Goal: Task Accomplishment & Management: Manage account settings

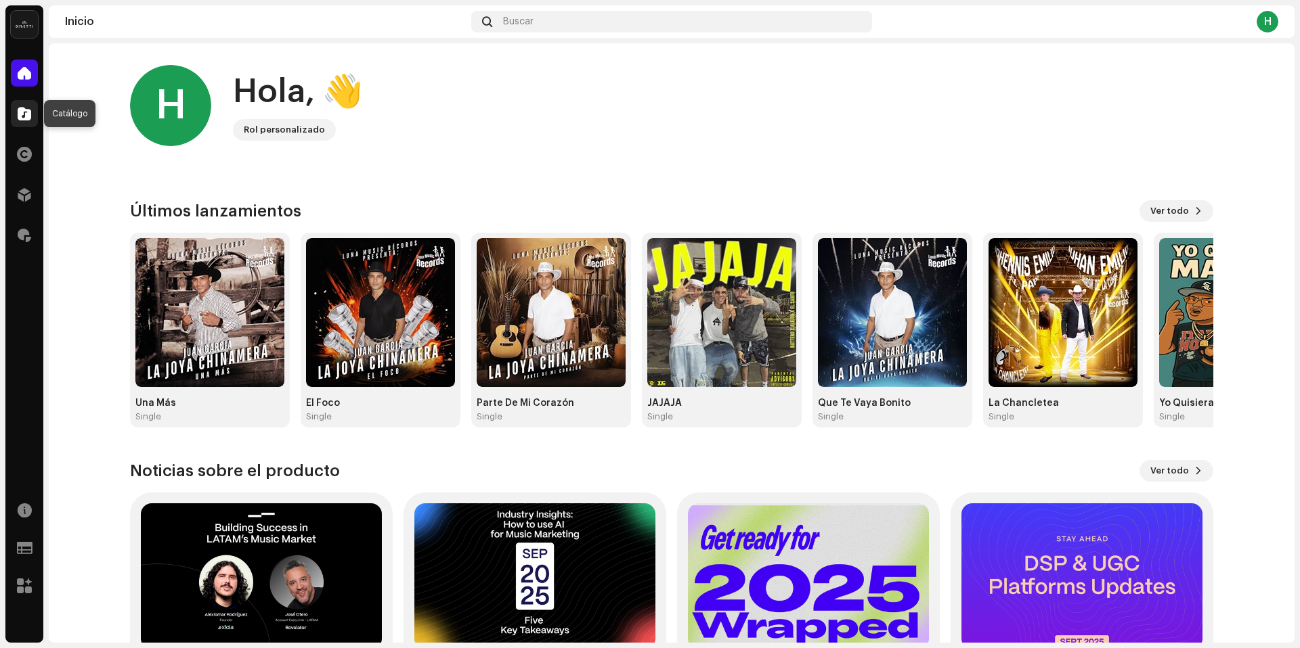
click at [26, 114] on span at bounding box center [25, 113] width 14 height 11
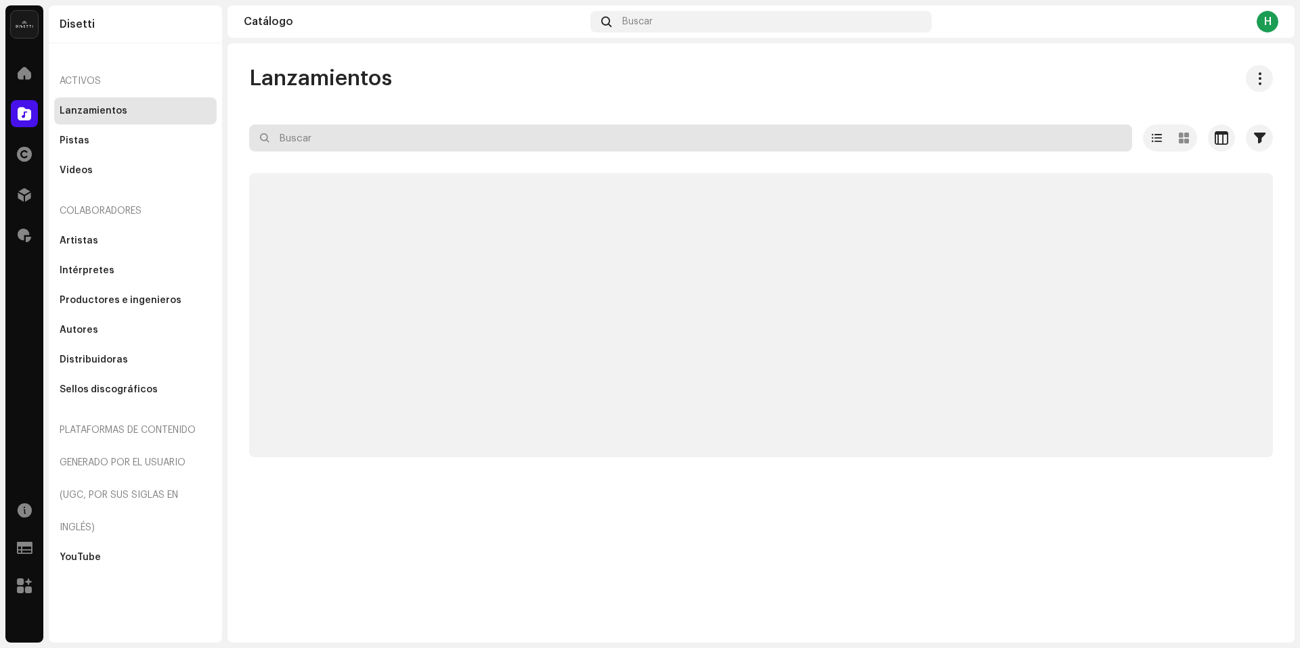
click at [363, 138] on input "text" at bounding box center [690, 138] width 883 height 27
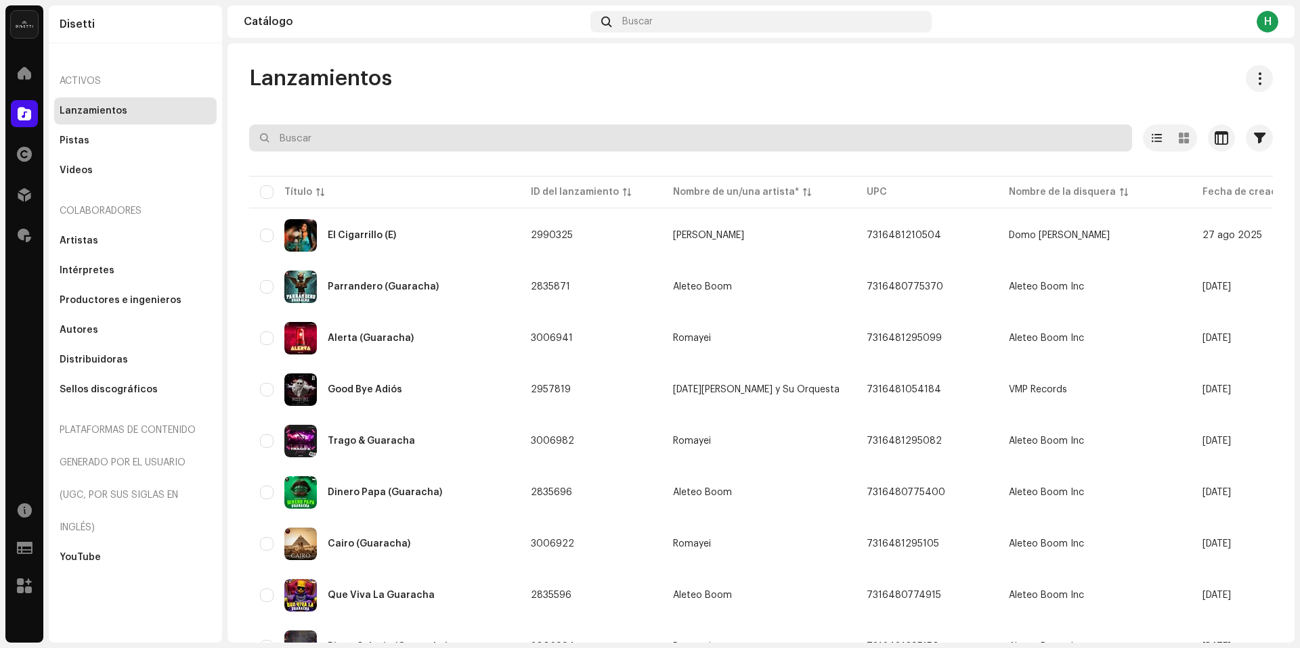
click at [365, 135] on input "text" at bounding box center [690, 138] width 883 height 27
click at [523, 146] on input "text" at bounding box center [690, 138] width 883 height 27
click at [525, 140] on input "text" at bounding box center [690, 138] width 883 height 27
paste input "7316481380566"
type input "7316481380566"
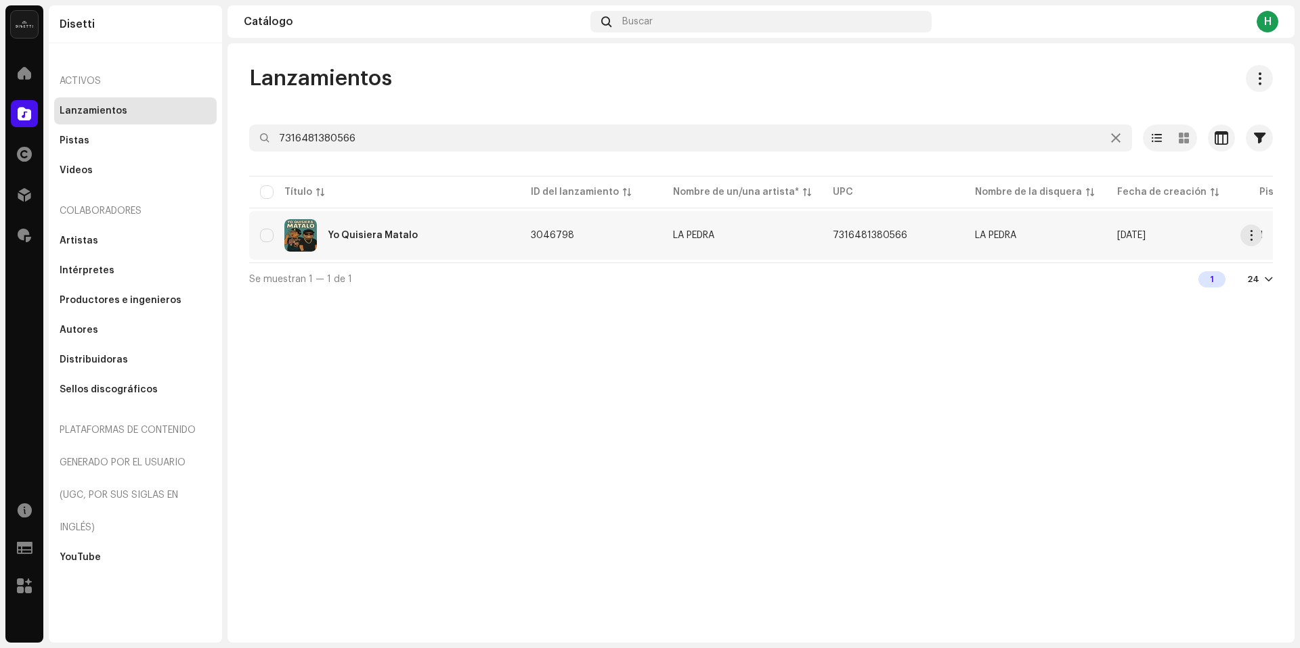
click at [476, 228] on div "Yo Quisiera Matalo" at bounding box center [384, 235] width 249 height 32
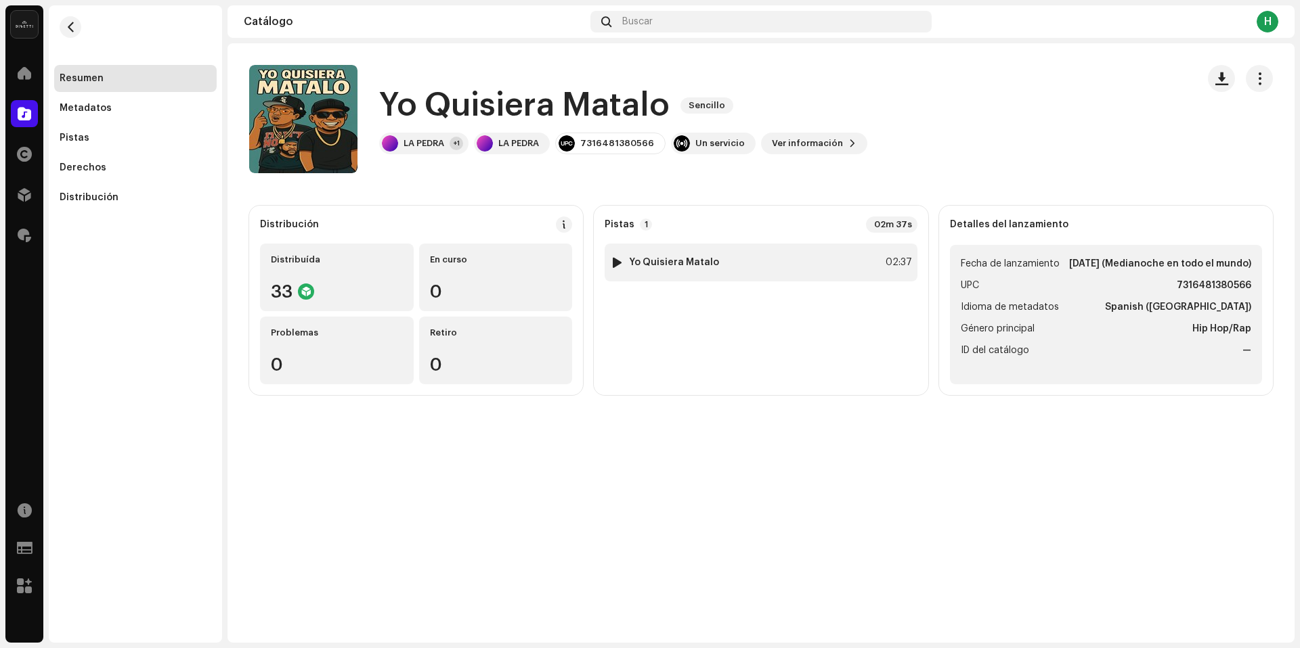
click at [828, 257] on div "[DEMOGRAPHIC_DATA] Quisiera Matalo 02:37" at bounding box center [760, 263] width 312 height 38
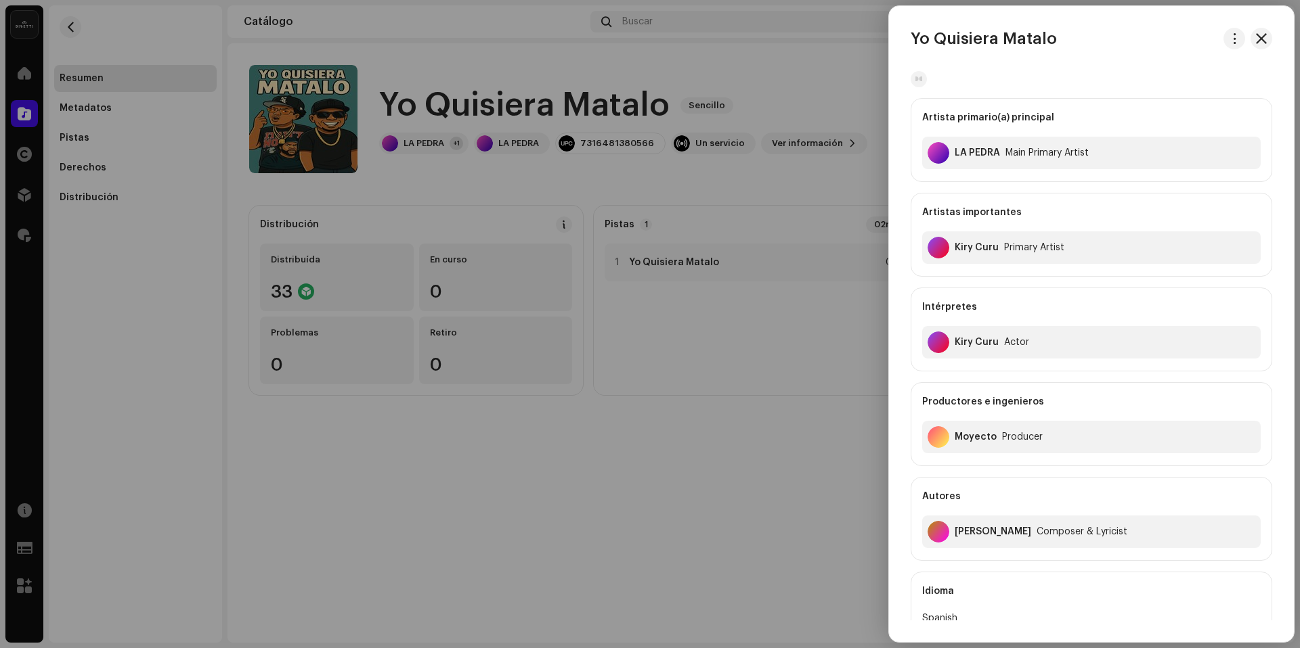
click at [826, 414] on div at bounding box center [650, 324] width 1300 height 648
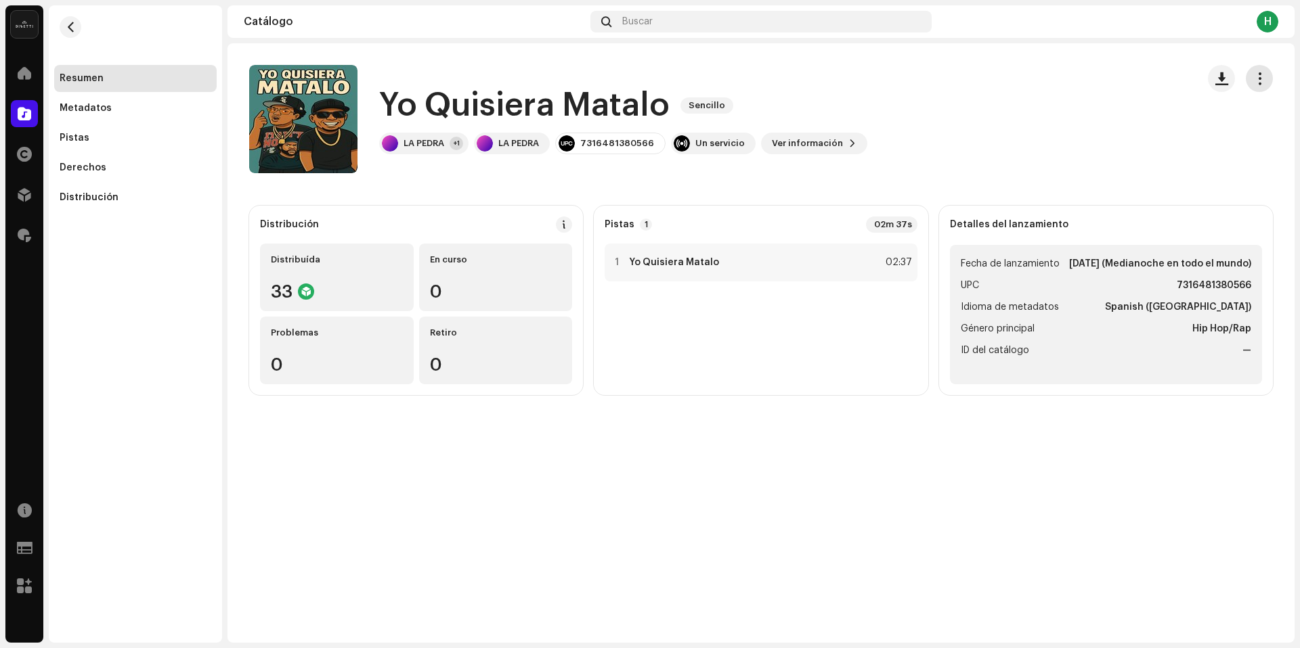
click at [1258, 76] on span "button" at bounding box center [1259, 78] width 13 height 11
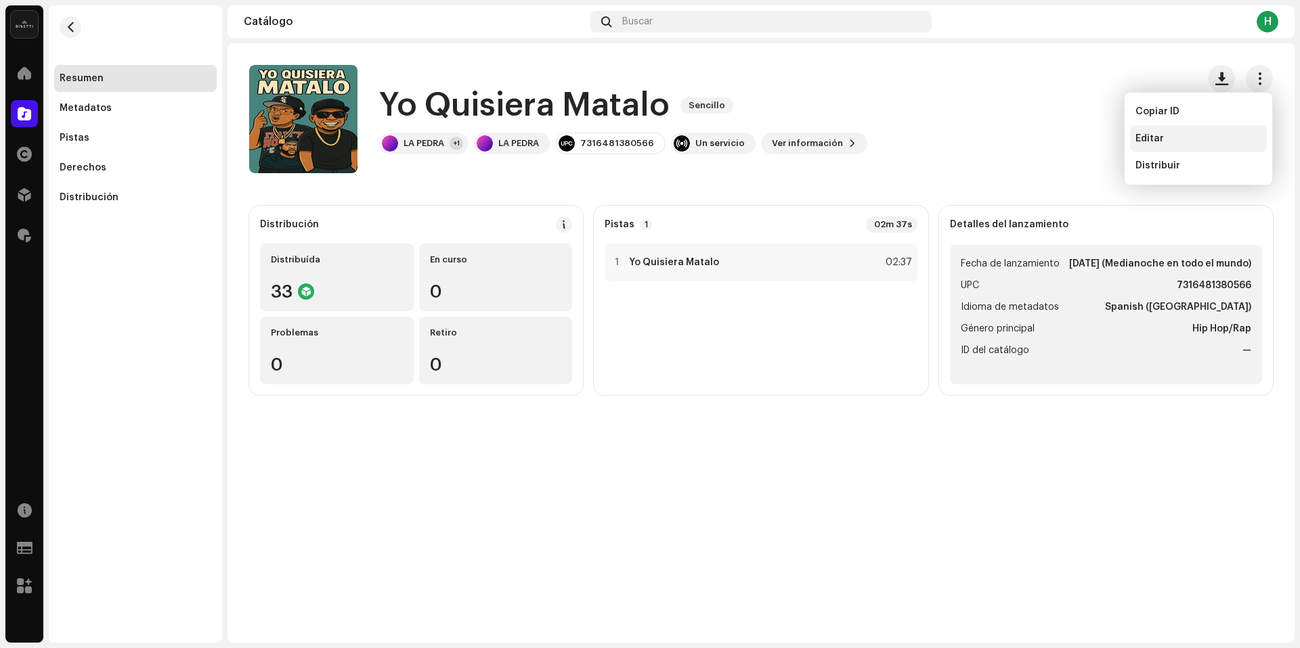
click at [1222, 135] on div "Editar" at bounding box center [1198, 138] width 126 height 11
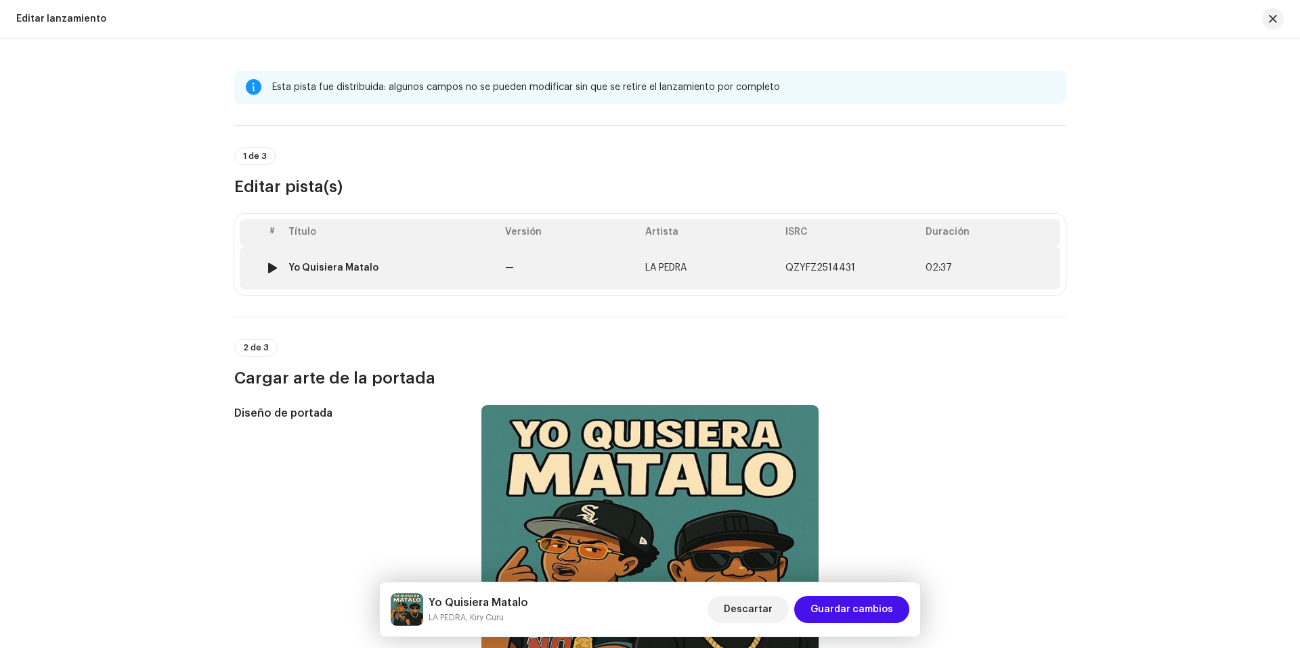
click at [724, 259] on td "LA PEDRA" at bounding box center [710, 267] width 140 height 43
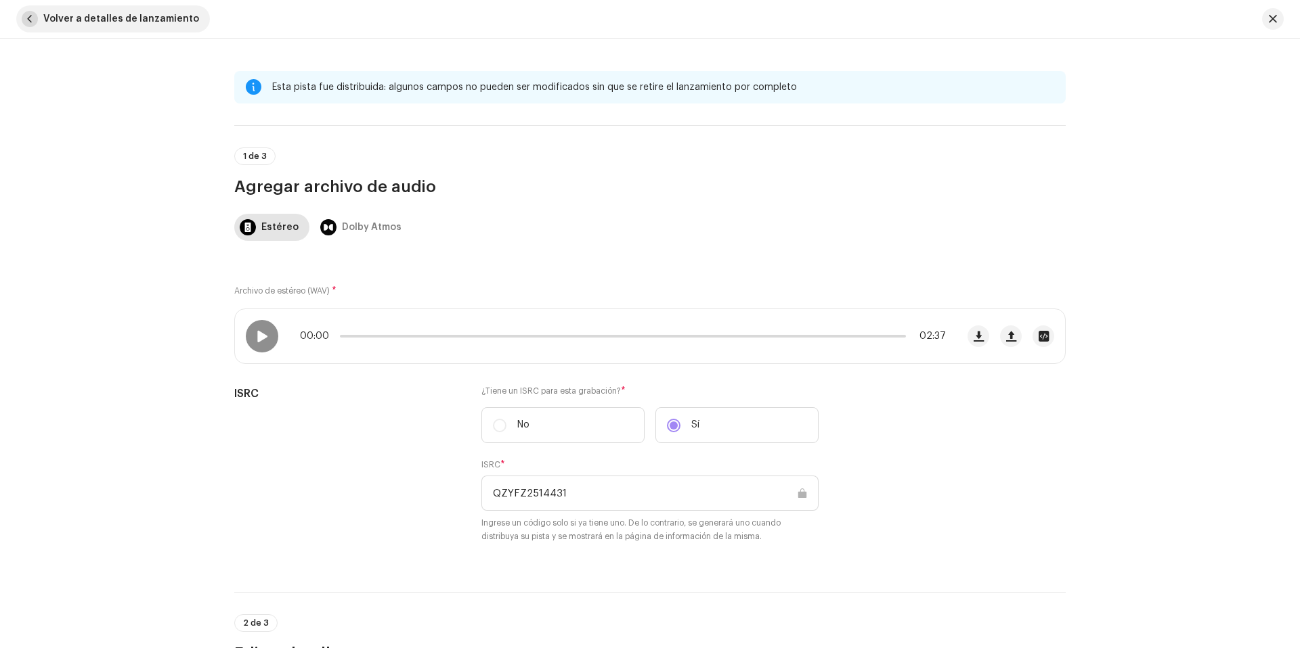
click at [56, 17] on span "Volver a detalles de lanzamiento" at bounding box center [121, 18] width 156 height 27
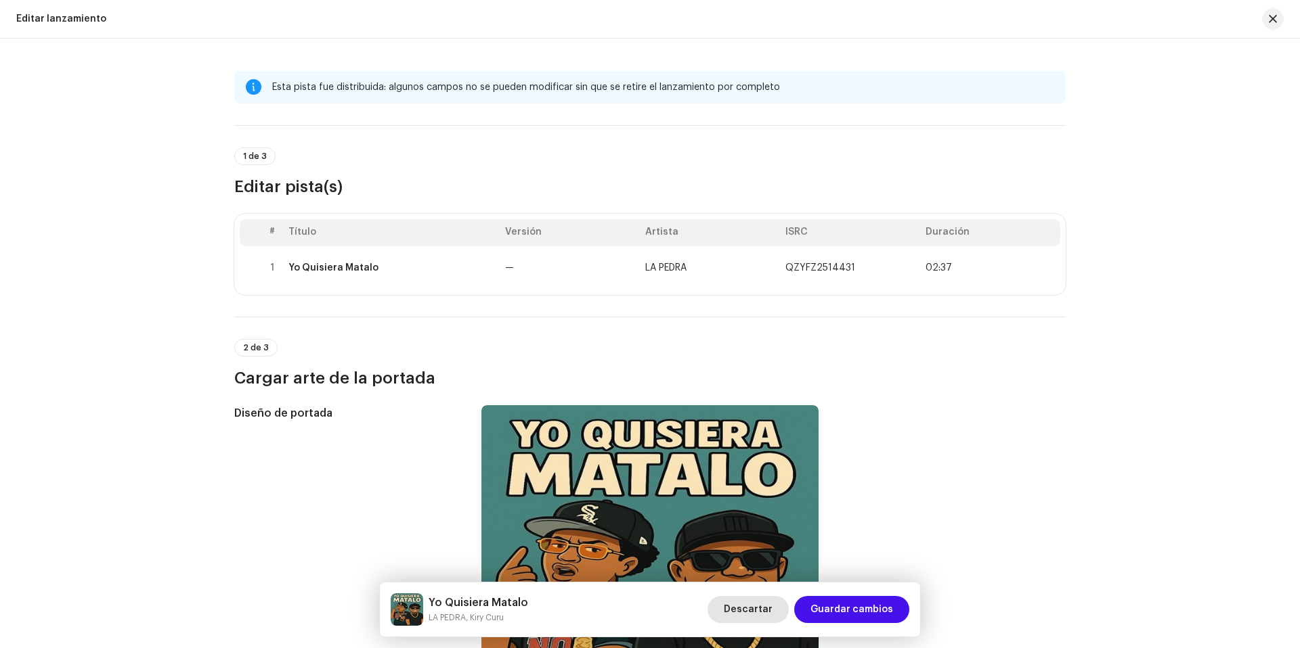
click at [738, 619] on span "Descartar" at bounding box center [748, 609] width 49 height 27
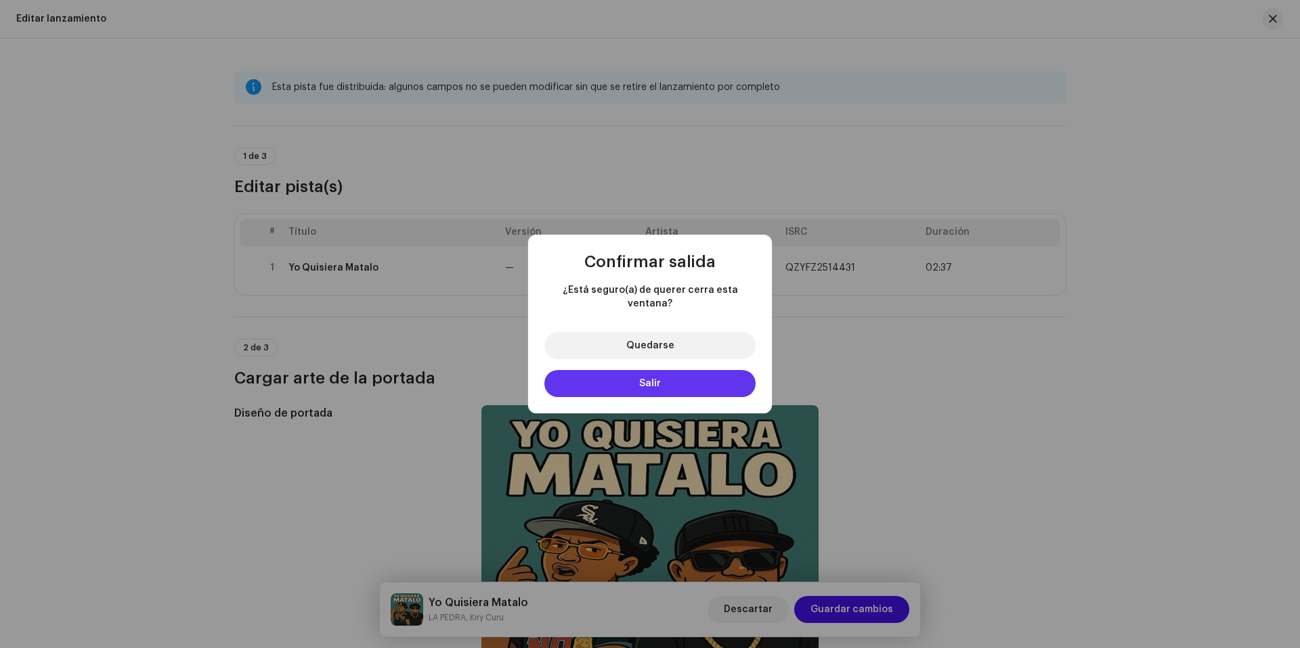
click at [653, 380] on span "Salir" at bounding box center [650, 383] width 22 height 9
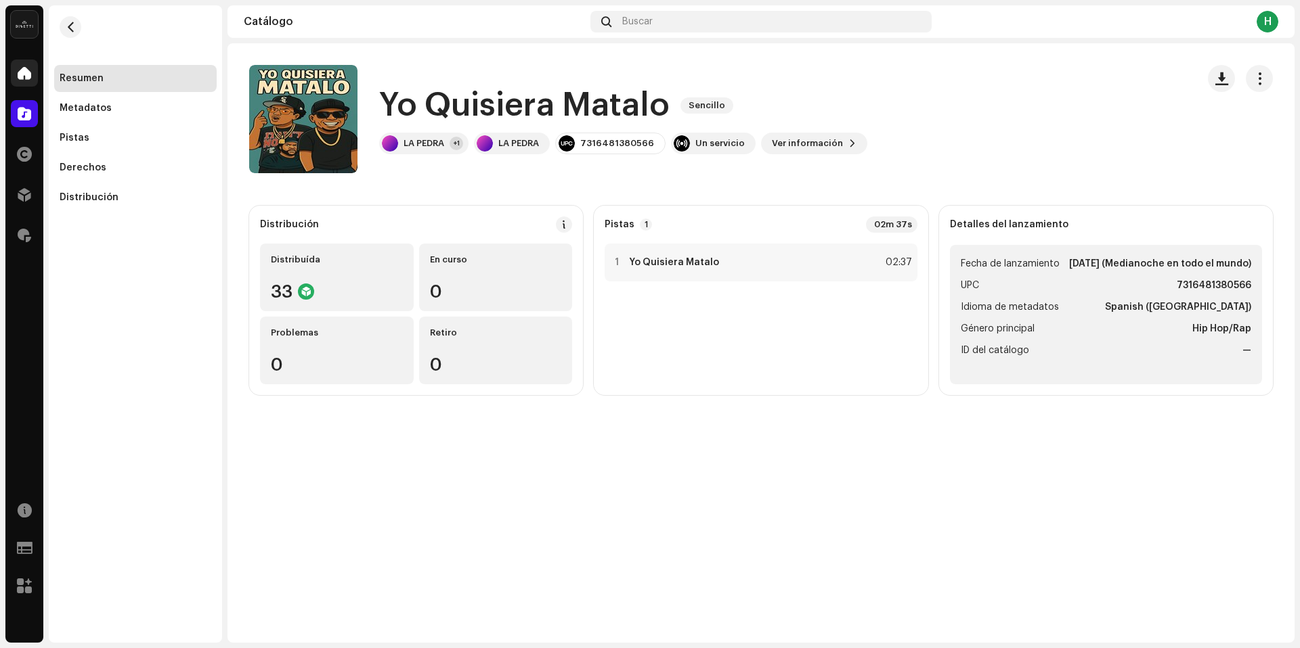
click at [34, 73] on div at bounding box center [24, 73] width 27 height 27
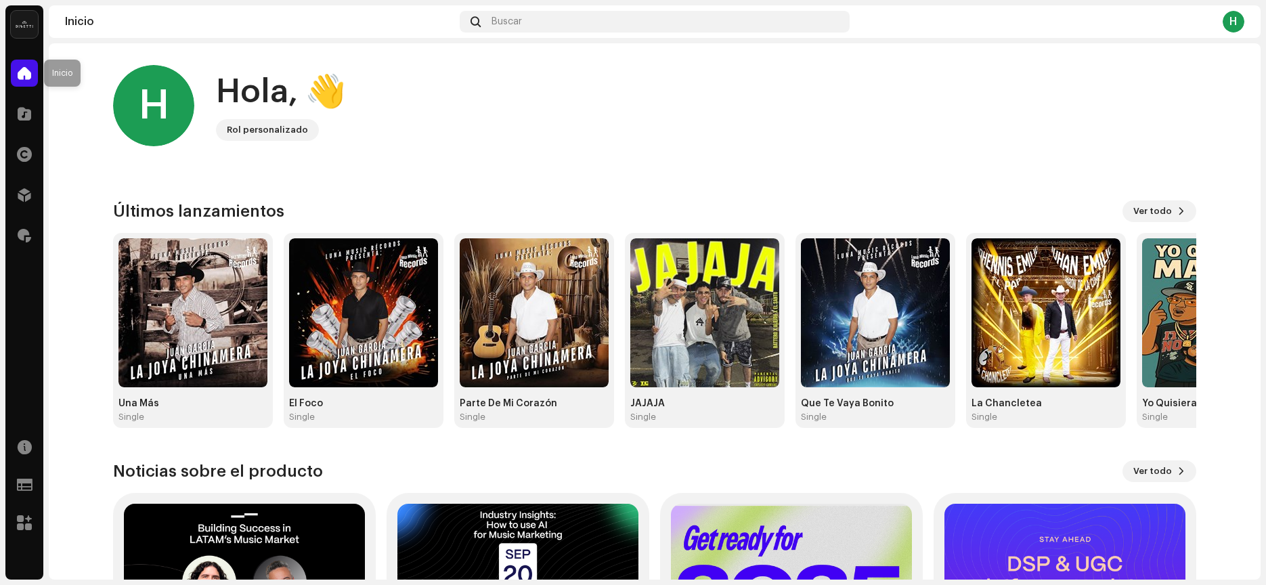
click at [24, 75] on span at bounding box center [25, 73] width 14 height 11
click at [24, 102] on div at bounding box center [24, 113] width 27 height 27
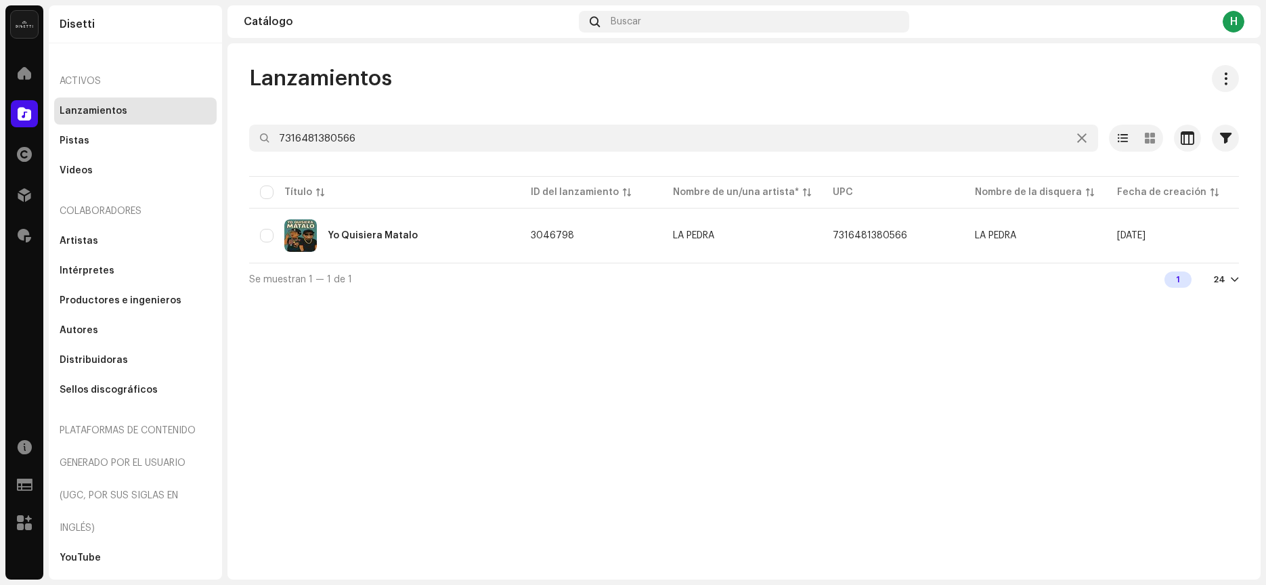
click at [351, 112] on div "Lanzamientos 7316481380566 Seleccionado 0 Seleccionar todo 1 Opciones Filtros E…" at bounding box center [743, 180] width 1033 height 230
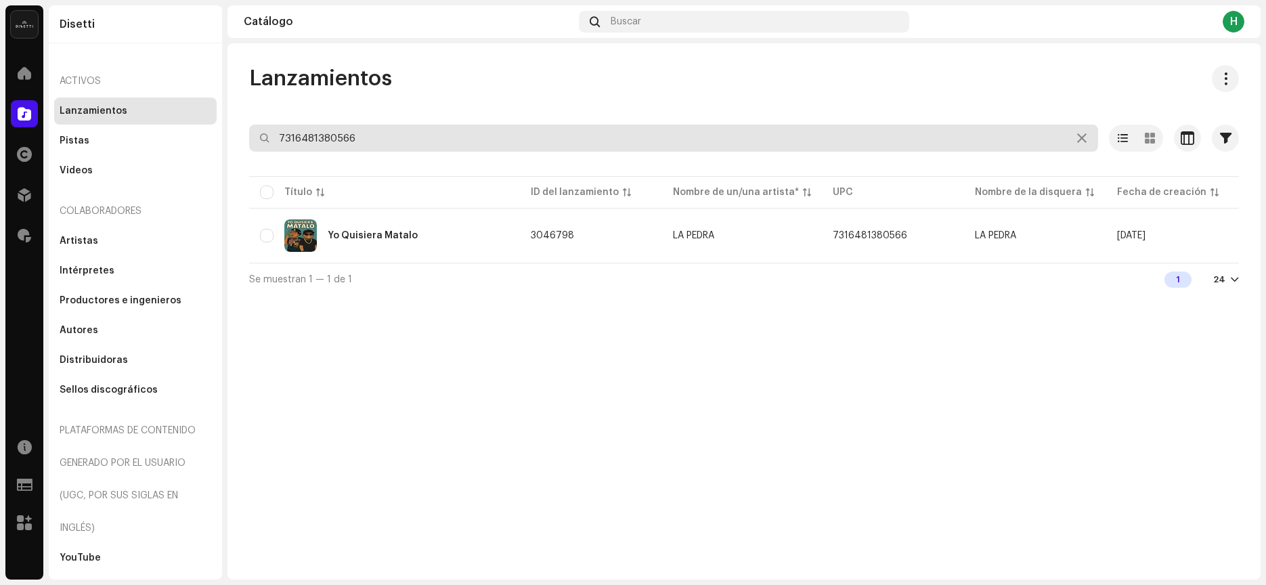
click at [351, 140] on input "7316481380566" at bounding box center [673, 138] width 849 height 27
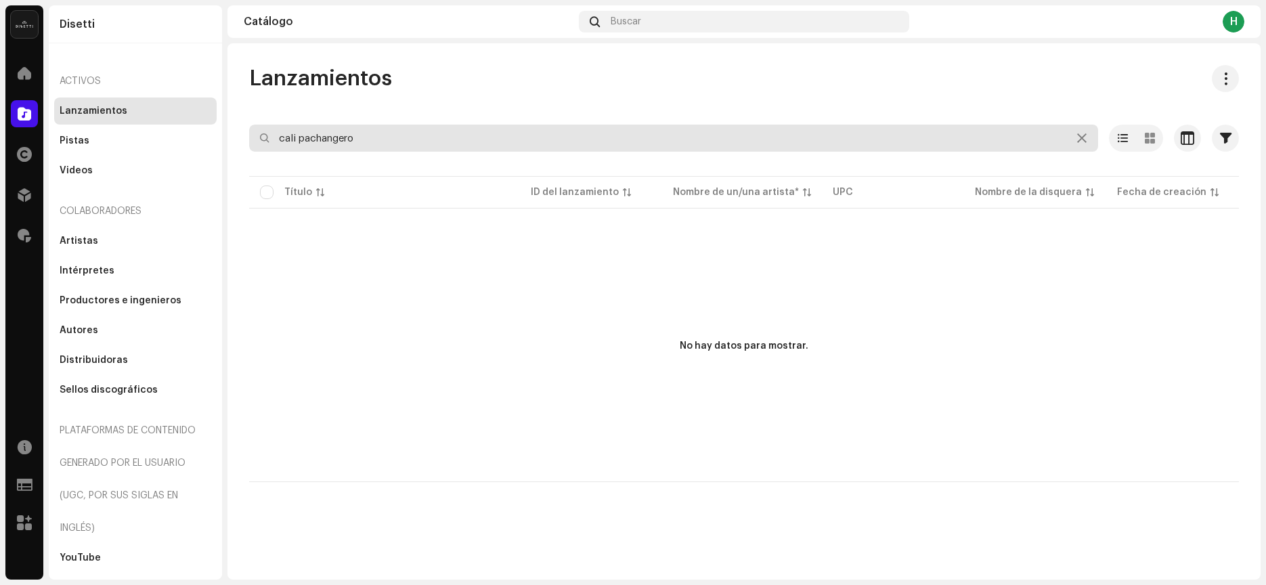
click at [319, 140] on input "cali pachangero" at bounding box center [673, 138] width 849 height 27
click at [418, 143] on input "cali pachanguero" at bounding box center [673, 138] width 849 height 27
click at [372, 145] on input "cali pachanguero" at bounding box center [673, 138] width 849 height 27
click at [378, 139] on input "cali pachanguero" at bounding box center [673, 138] width 849 height 27
type input "cali pachanguero"
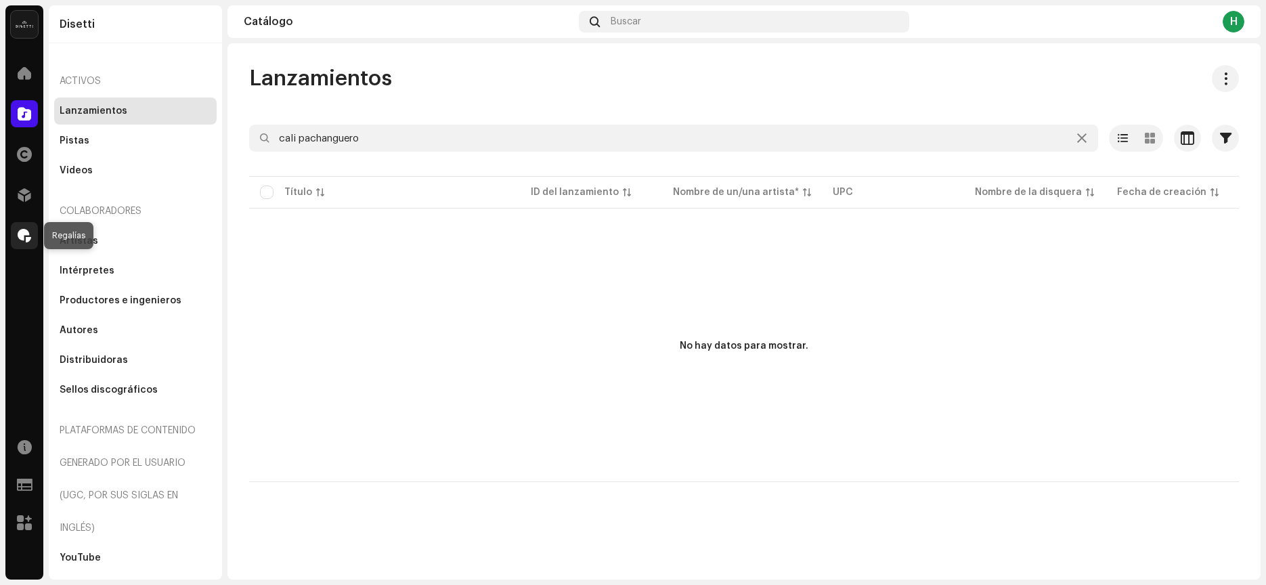
click at [26, 234] on span at bounding box center [25, 235] width 14 height 11
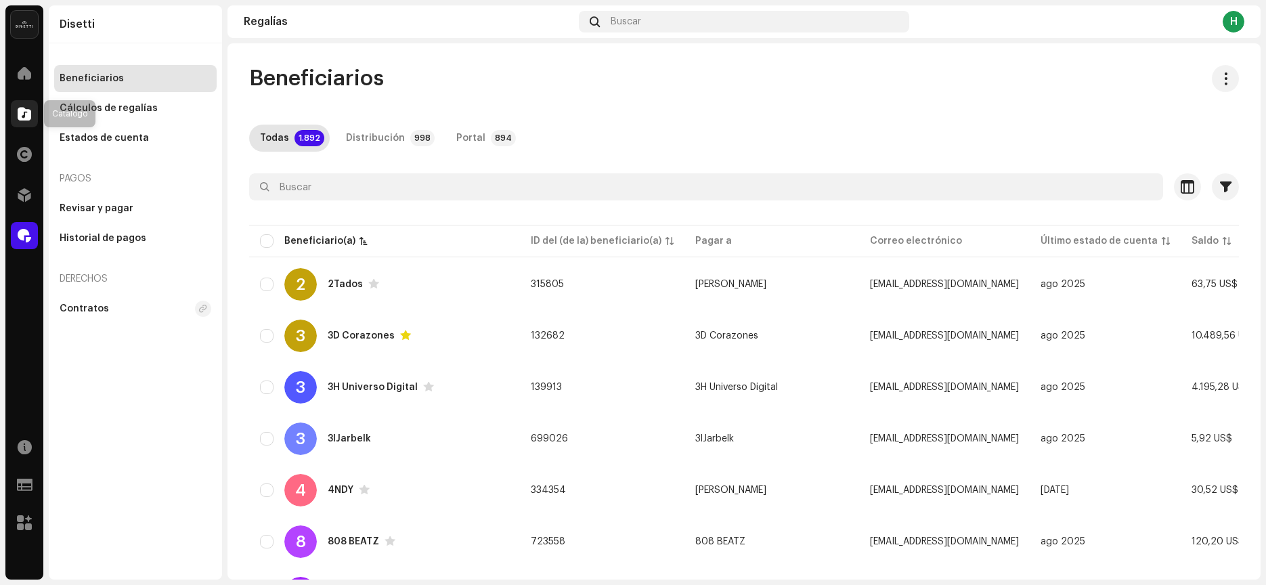
click at [18, 123] on div at bounding box center [24, 113] width 27 height 27
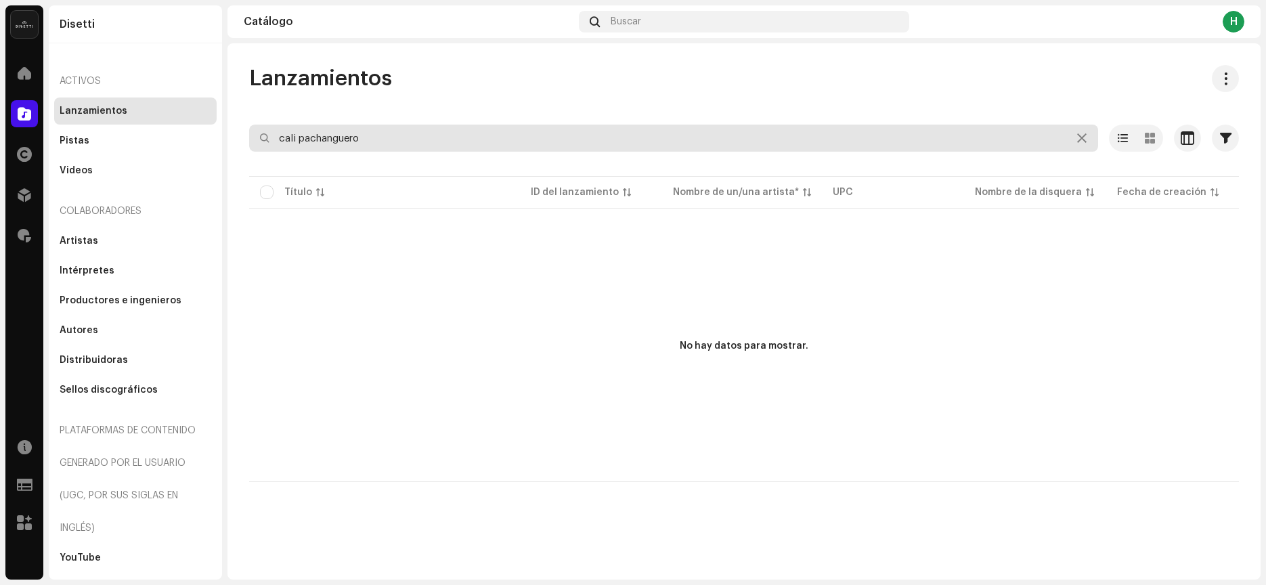
click at [390, 136] on input "cali pachanguero" at bounding box center [673, 138] width 849 height 27
click at [440, 133] on input "cali pachanguero" at bounding box center [673, 138] width 849 height 27
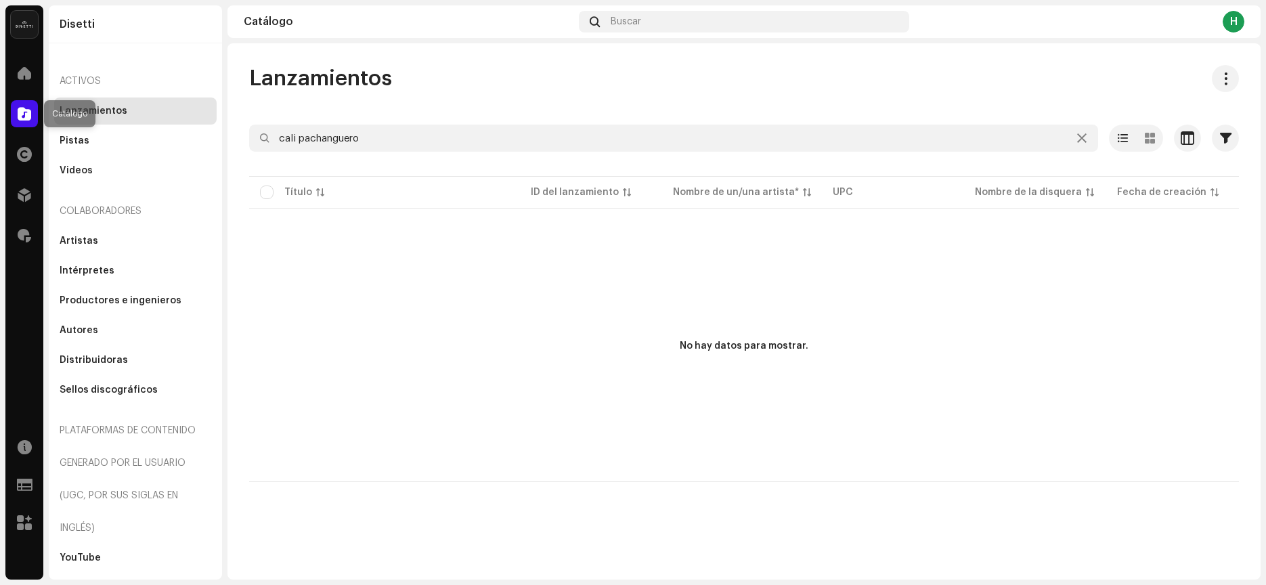
click at [20, 114] on span at bounding box center [25, 113] width 14 height 11
click at [18, 75] on span at bounding box center [25, 73] width 14 height 11
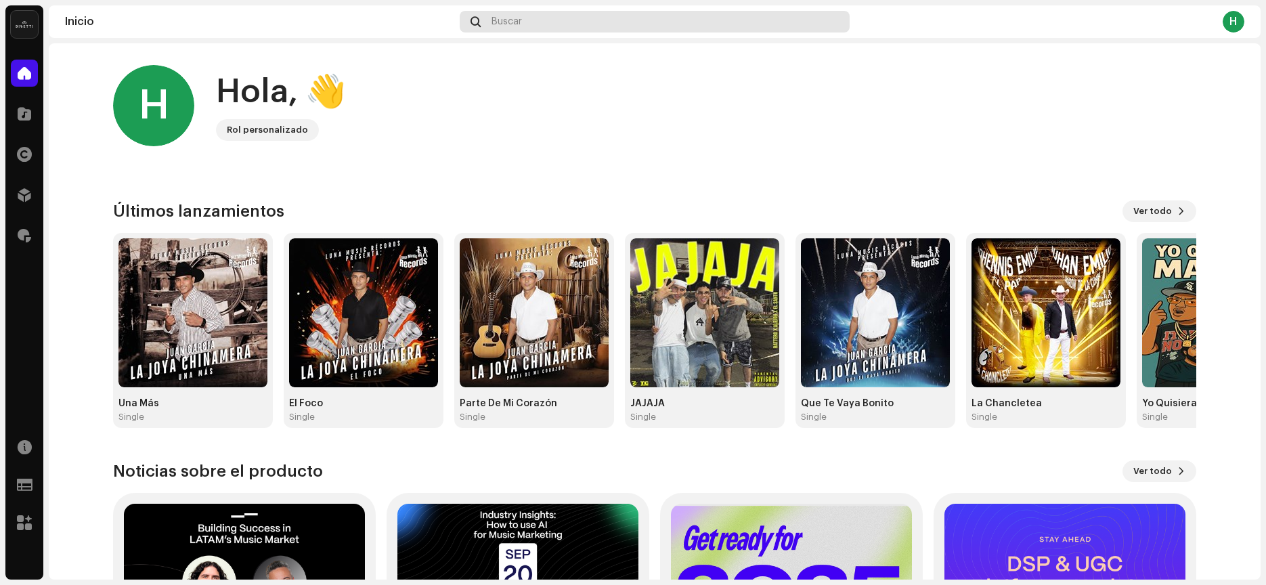
click at [508, 22] on span "Buscar" at bounding box center [506, 21] width 30 height 11
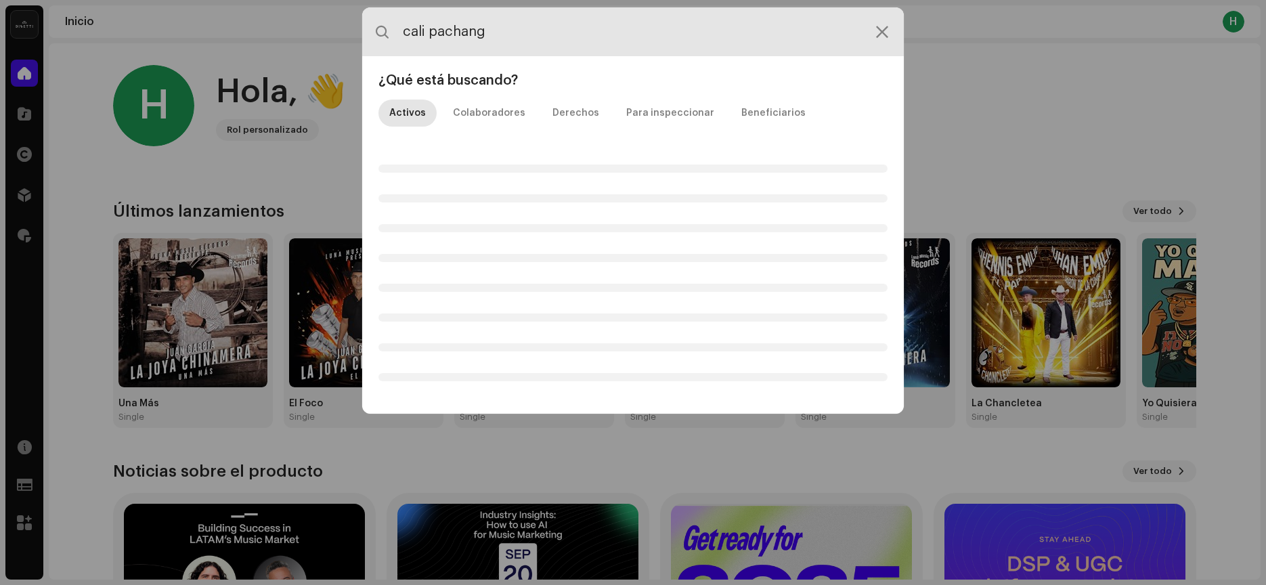
click at [540, 32] on input "cali pachang" at bounding box center [633, 31] width 542 height 49
click at [554, 30] on input "cali pachanguero" at bounding box center [633, 31] width 542 height 49
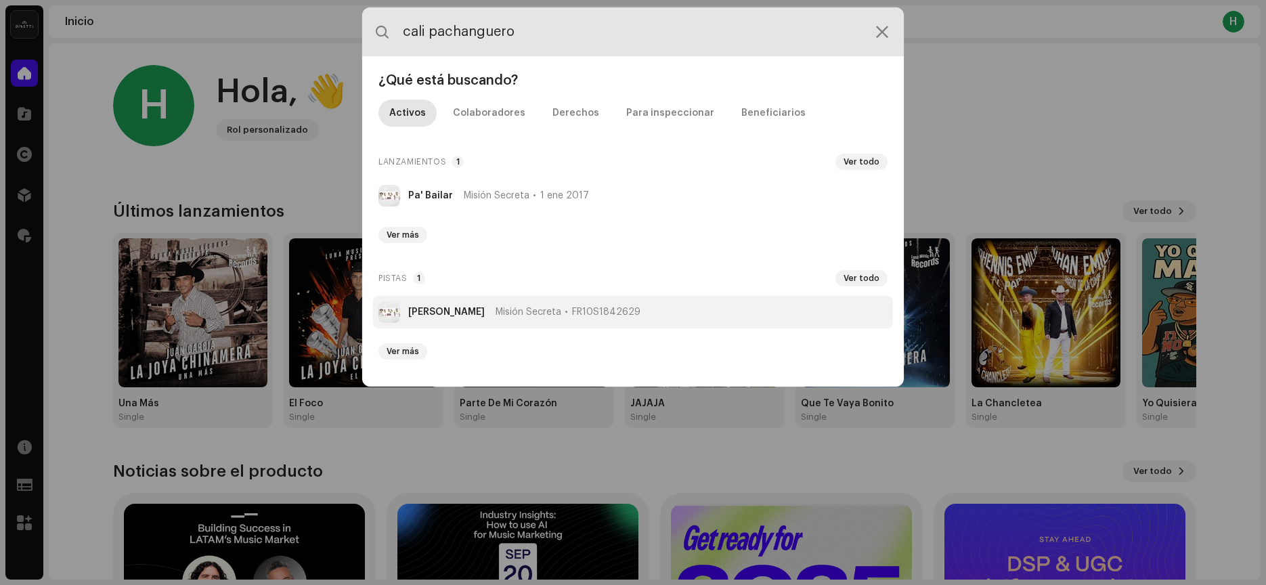
type input "cali pachanguero"
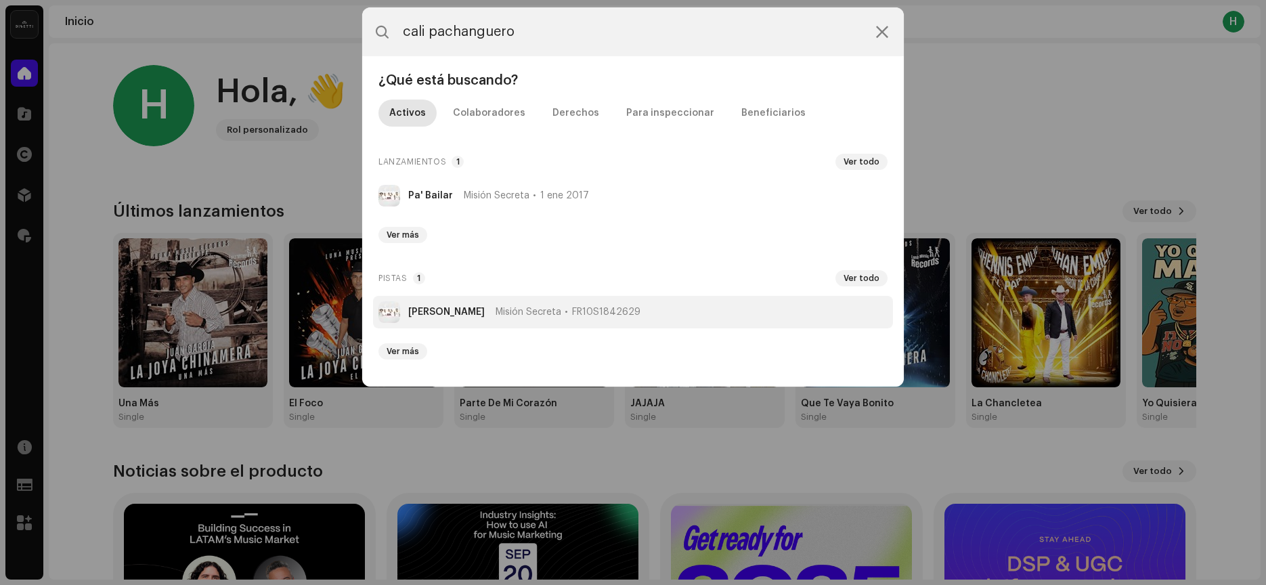
click at [498, 318] on li "[PERSON_NAME] Misión Secreta FR10S1842629" at bounding box center [633, 312] width 520 height 32
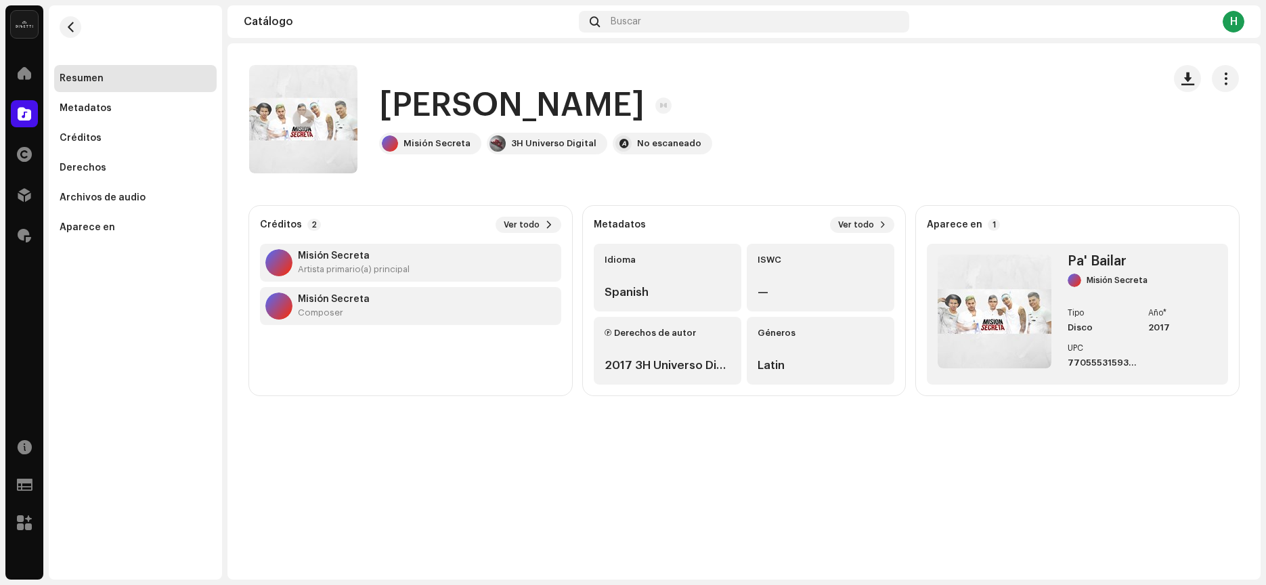
click at [298, 119] on div at bounding box center [303, 119] width 22 height 22
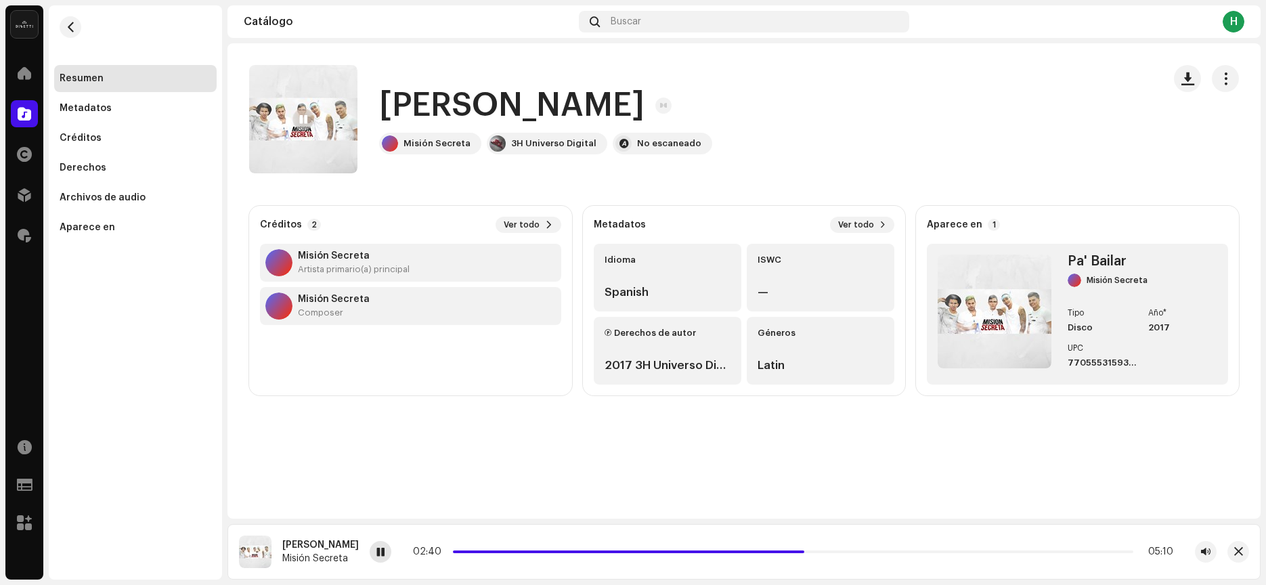
click at [380, 550] on span at bounding box center [380, 552] width 8 height 11
click at [872, 220] on span "Ver todo" at bounding box center [856, 224] width 36 height 11
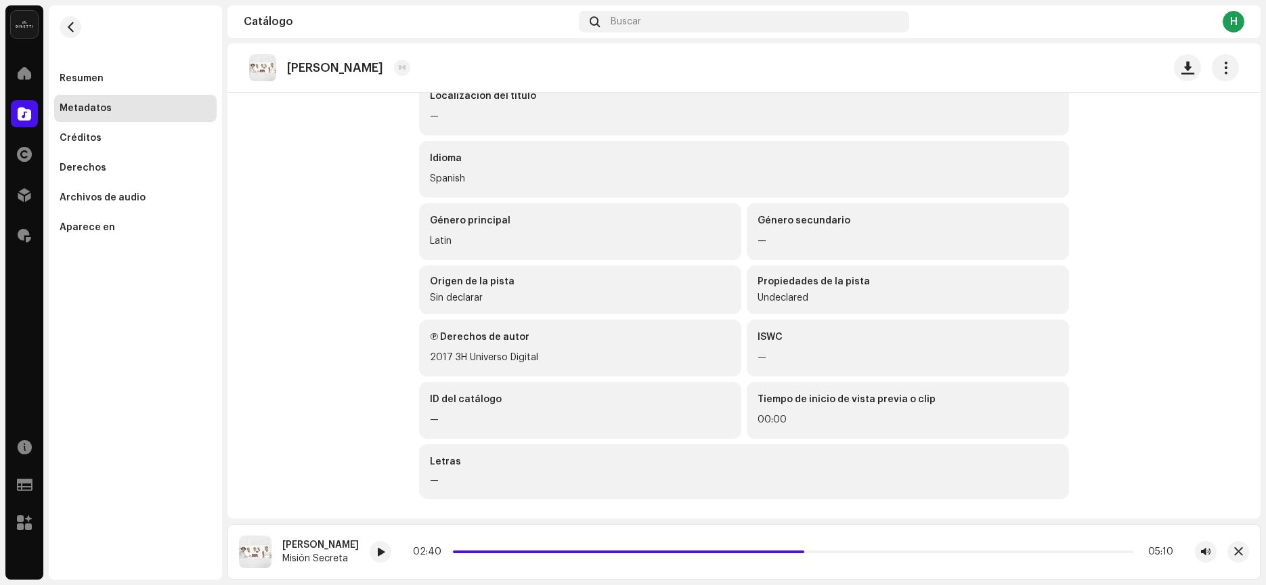
scroll to position [160, 0]
click at [66, 24] on span "button" at bounding box center [71, 27] width 10 height 11
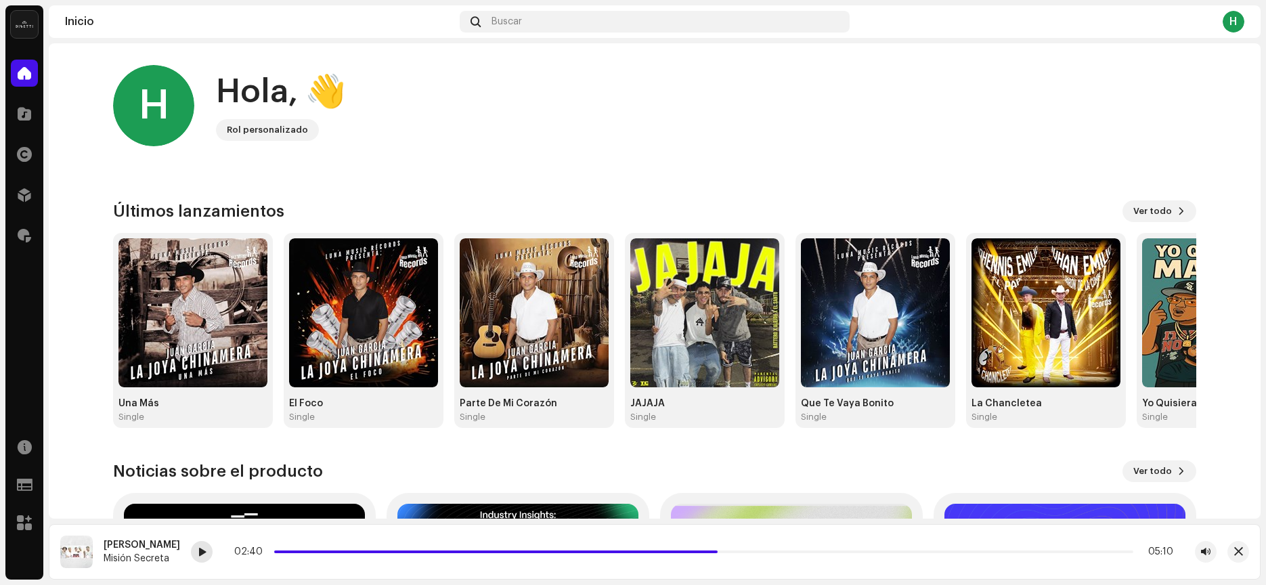
click at [198, 552] on div at bounding box center [202, 552] width 22 height 22
click at [153, 546] on div "[PERSON_NAME]" at bounding box center [142, 544] width 76 height 11
click at [66, 561] on img at bounding box center [76, 551] width 32 height 32
click at [74, 554] on img at bounding box center [76, 551] width 32 height 32
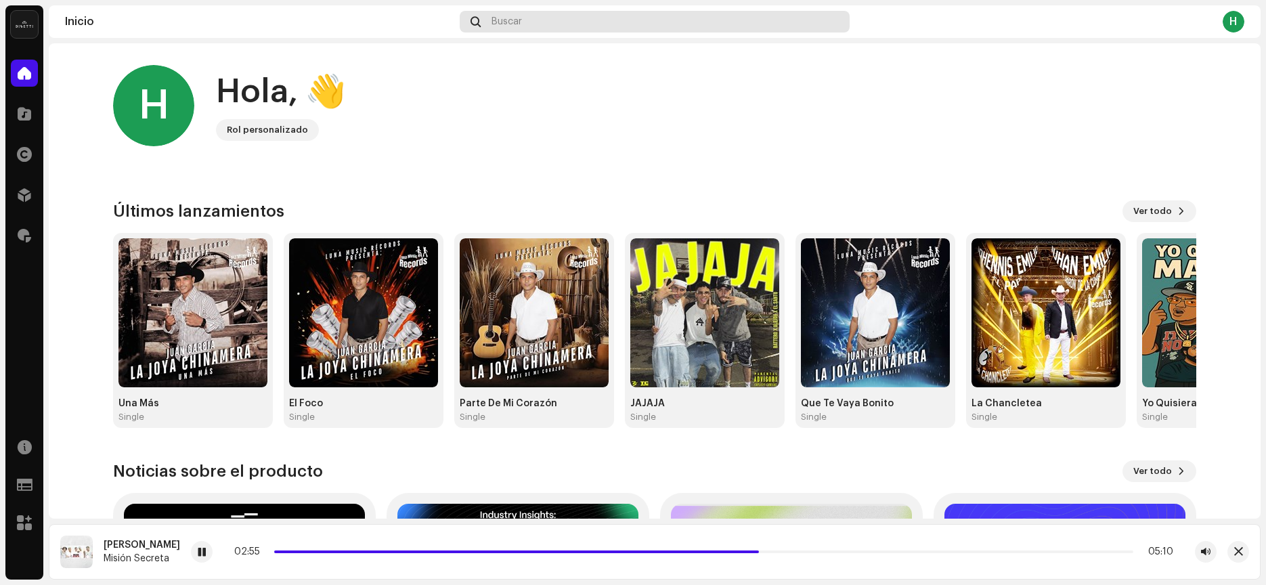
click at [536, 20] on div "Buscar" at bounding box center [654, 22] width 389 height 22
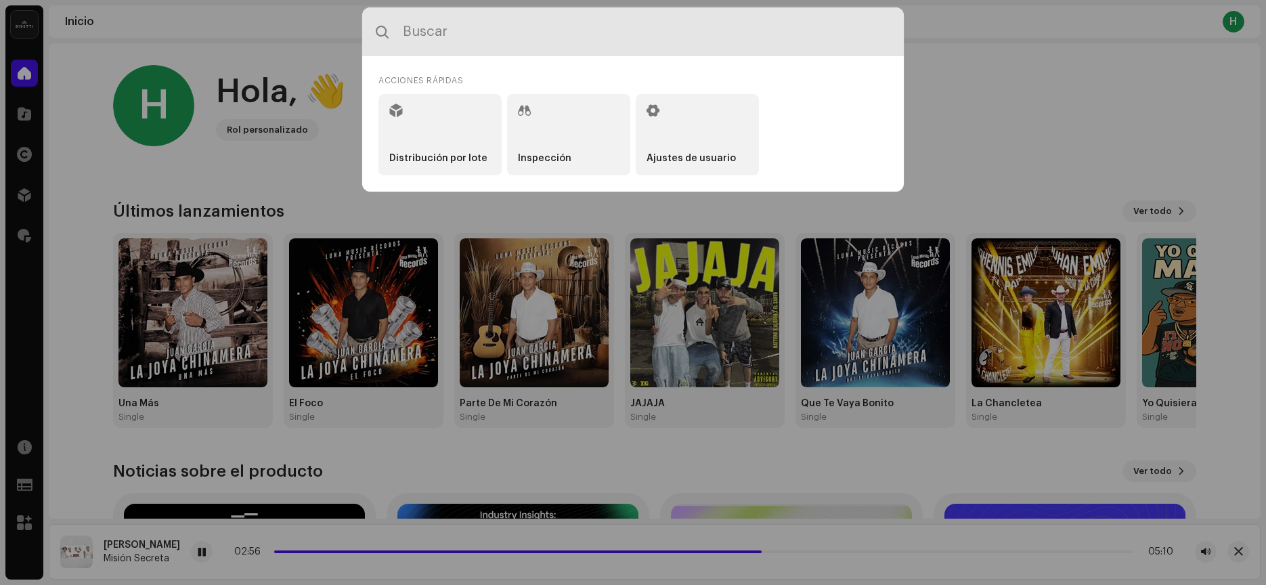
click at [539, 20] on input "text" at bounding box center [633, 31] width 542 height 49
click at [535, 26] on input "text" at bounding box center [633, 31] width 542 height 49
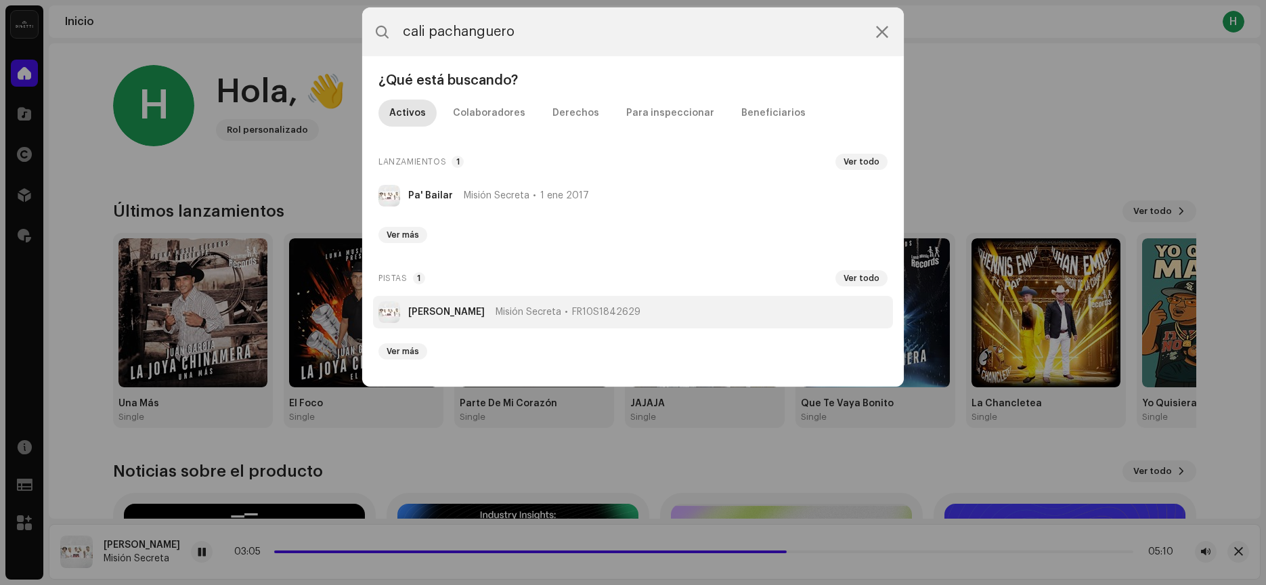
type input "cali pachanguero"
click at [433, 312] on strong "[PERSON_NAME]" at bounding box center [446, 312] width 76 height 11
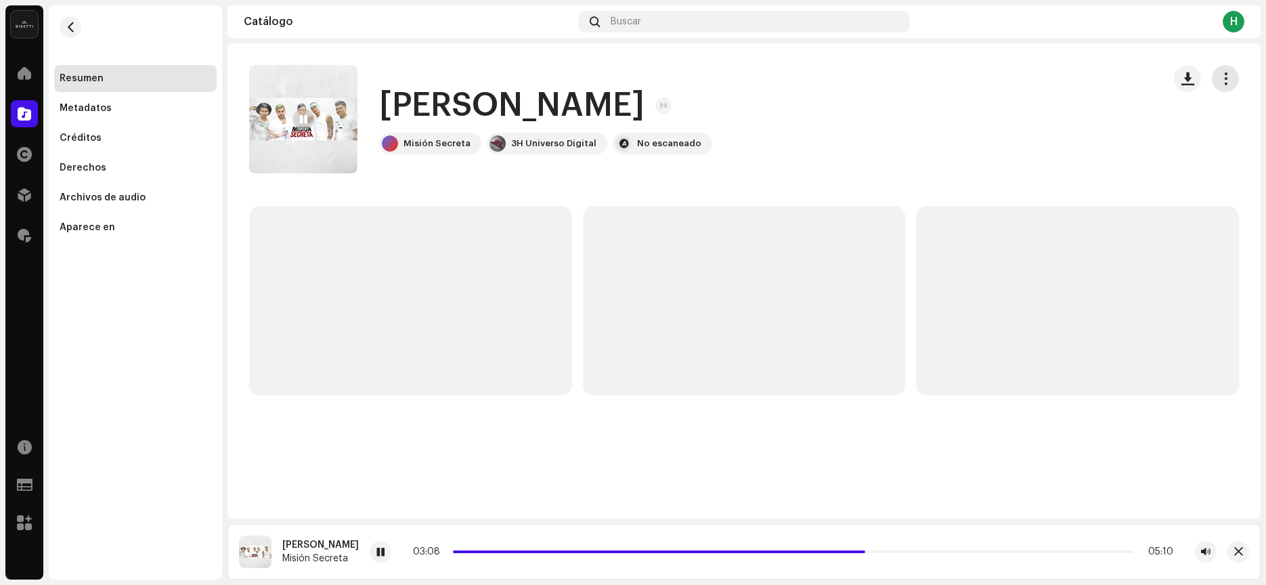
click at [1237, 81] on button "button" at bounding box center [1225, 78] width 27 height 27
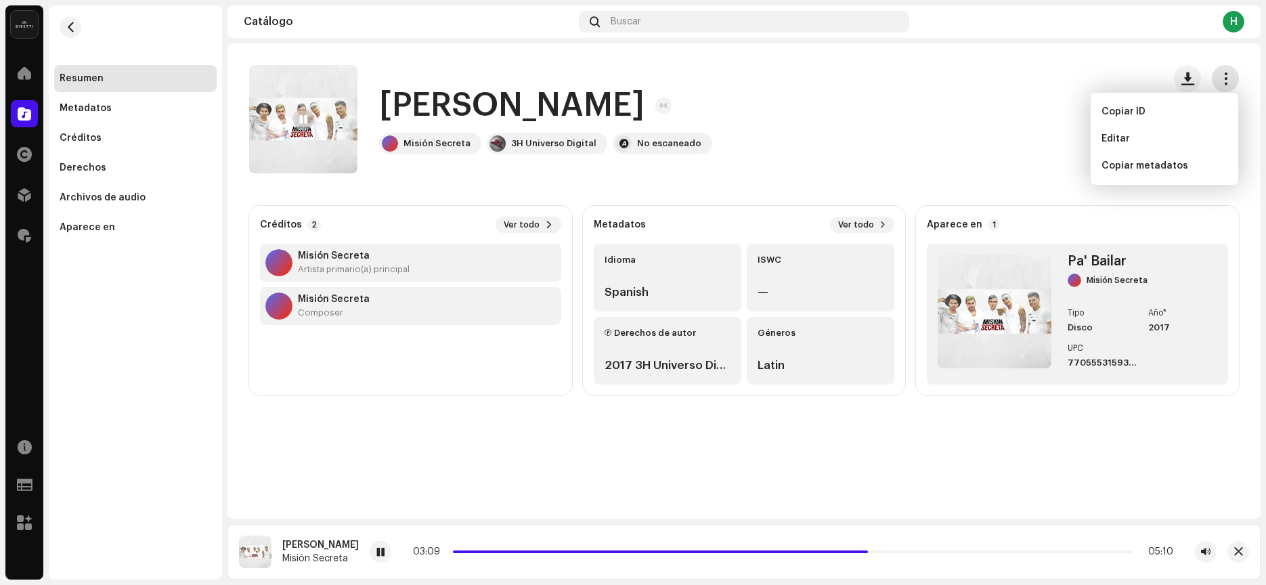
click at [1237, 81] on button "button" at bounding box center [1225, 78] width 27 height 27
click at [534, 219] on span "Ver todo" at bounding box center [522, 224] width 36 height 11
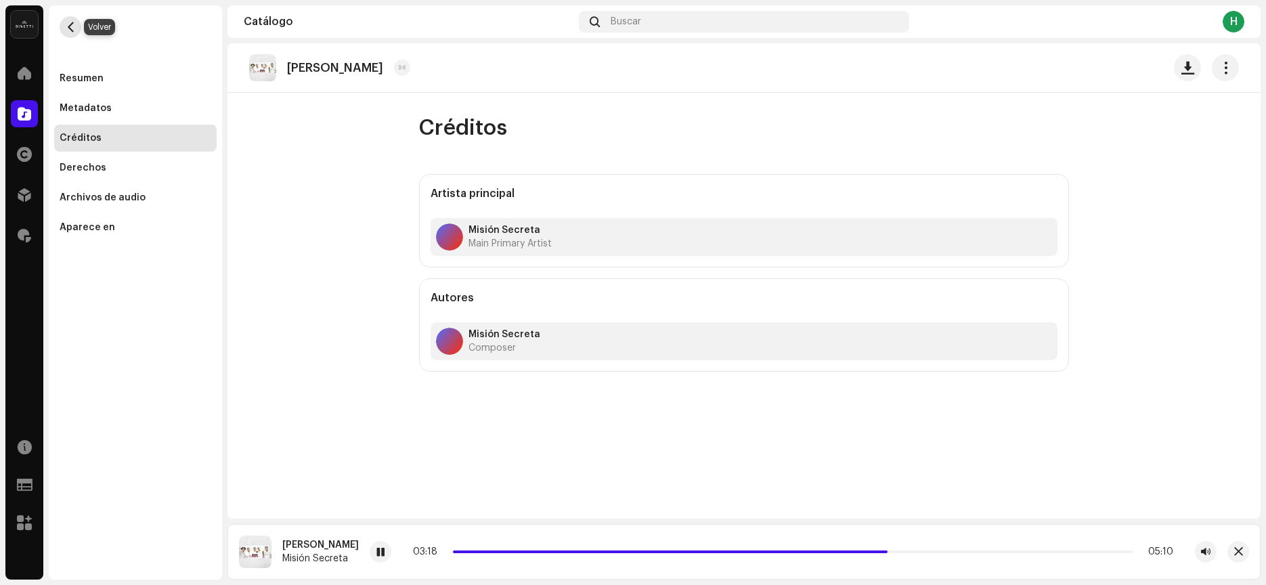
click at [73, 35] on button "button" at bounding box center [71, 27] width 22 height 22
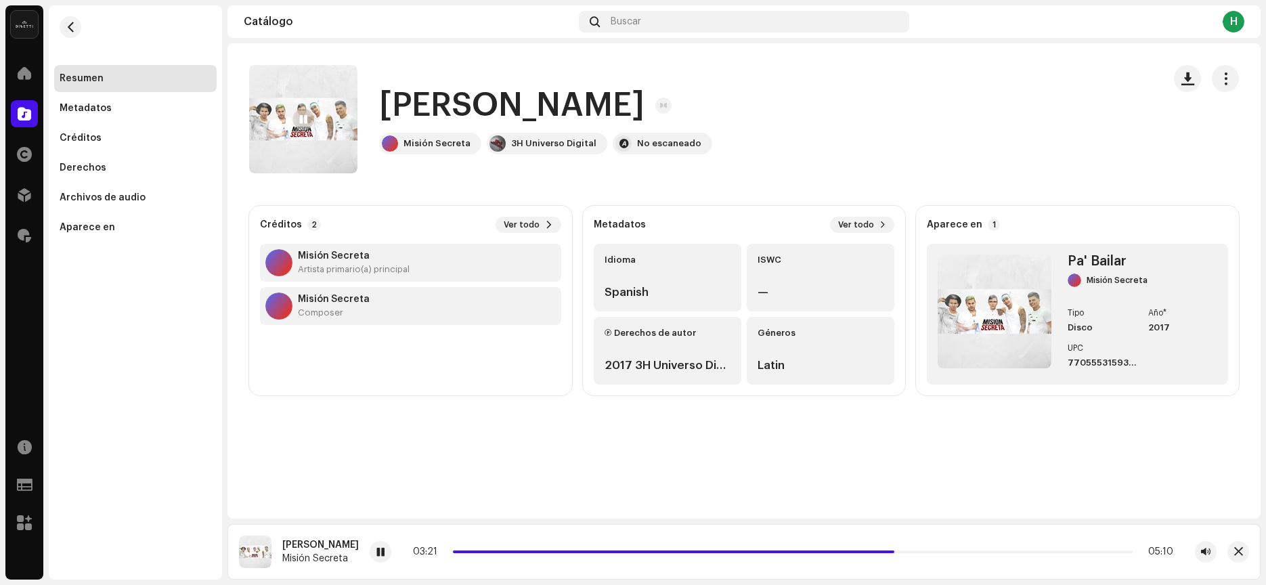
click at [782, 168] on div "Cali Pachanguero Misión Secreta 3H Universo Digital No escaneado" at bounding box center [700, 119] width 903 height 108
click at [883, 222] on span at bounding box center [882, 224] width 7 height 11
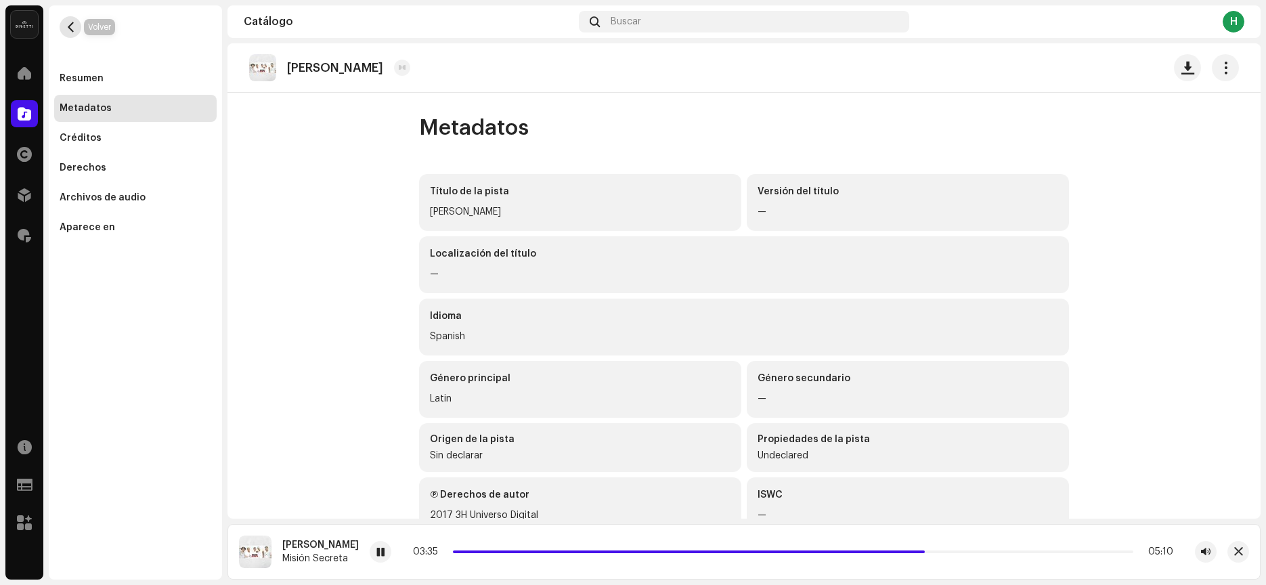
click at [77, 23] on button "button" at bounding box center [71, 27] width 22 height 22
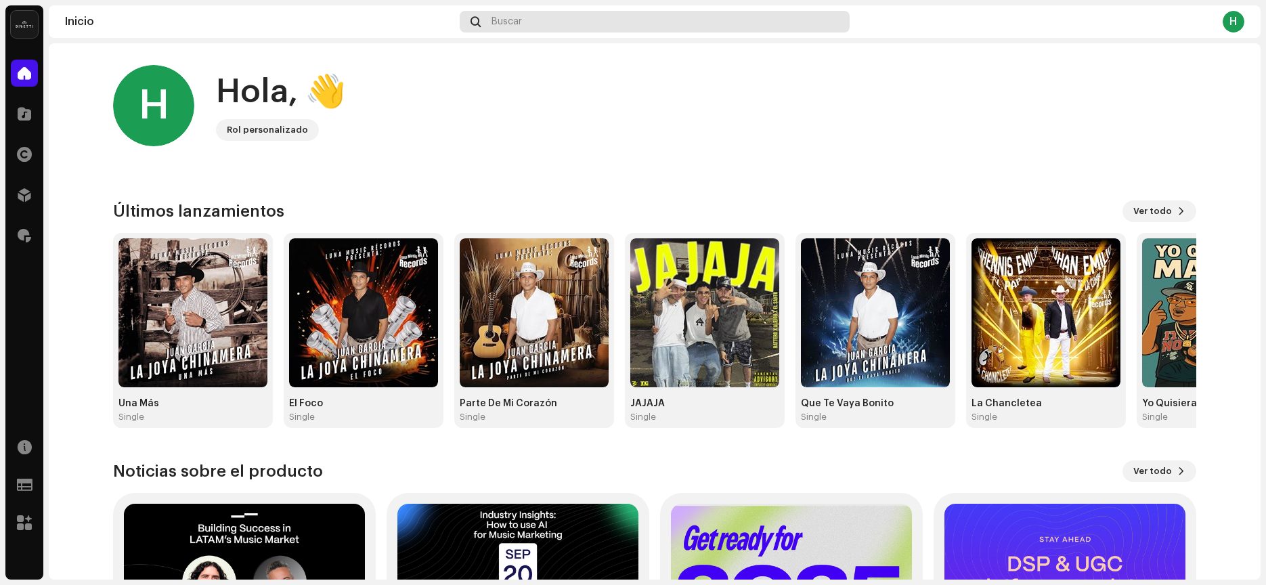
click at [563, 23] on div "Buscar" at bounding box center [654, 22] width 389 height 22
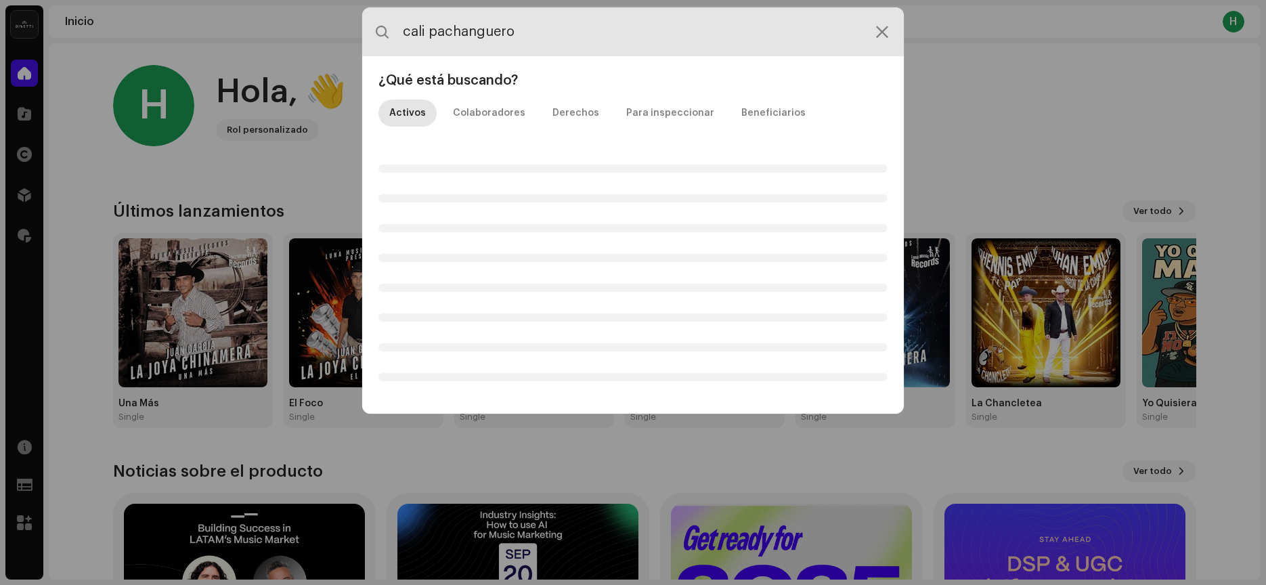
type input "cali pachanguero"
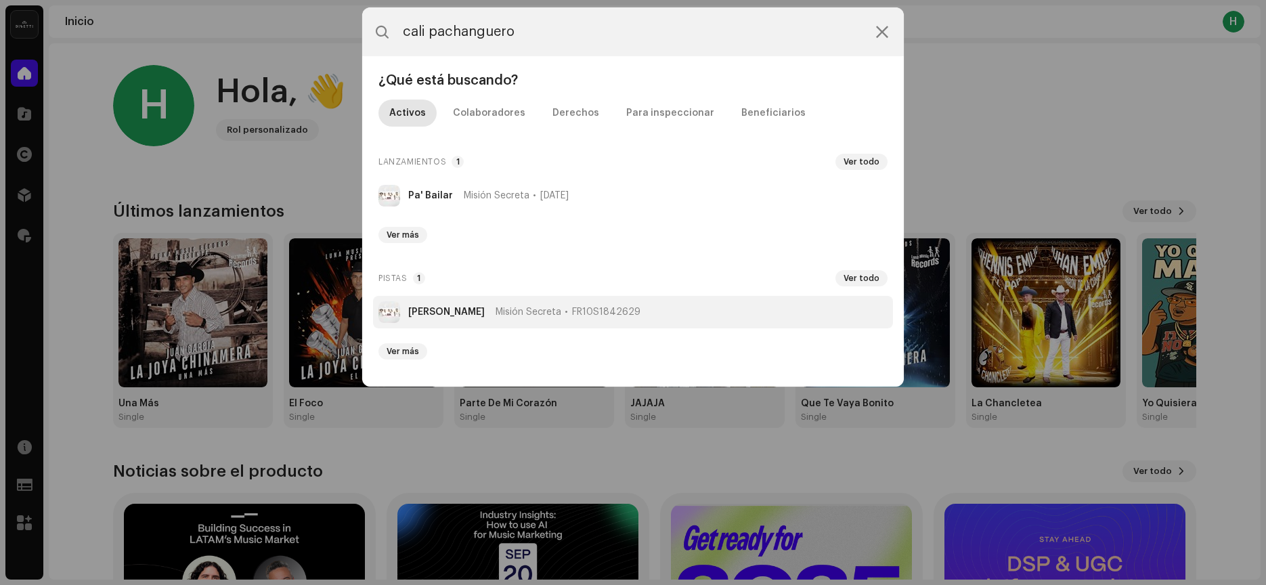
click at [473, 319] on li "[PERSON_NAME] Misión Secreta FR10S1842629" at bounding box center [633, 312] width 520 height 32
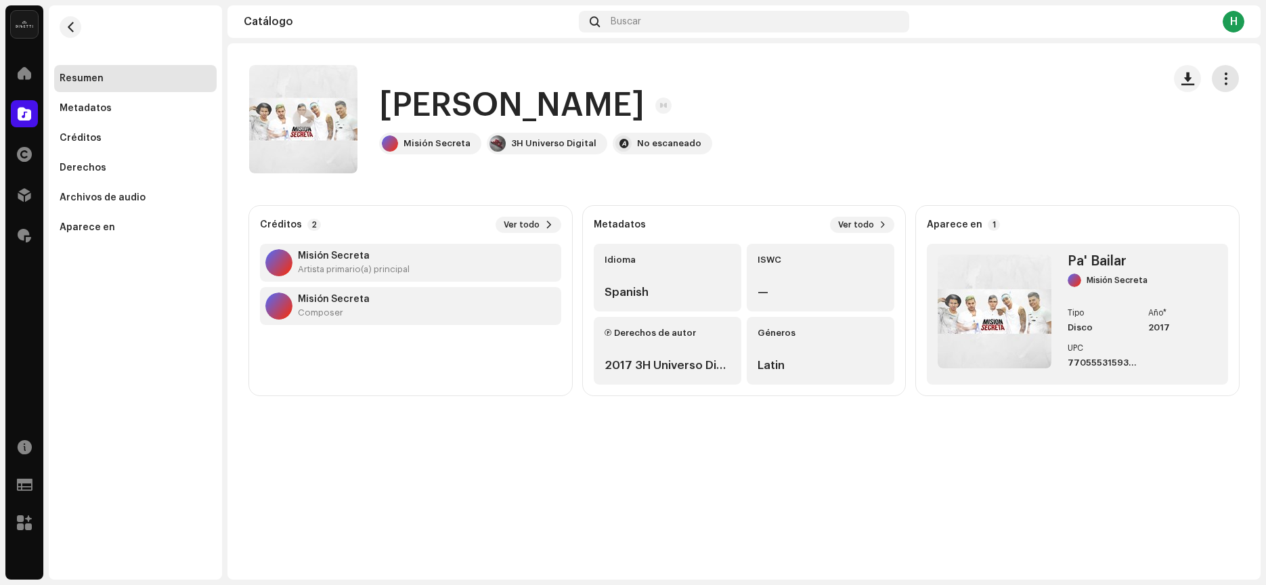
click at [1233, 78] on button "button" at bounding box center [1225, 78] width 27 height 27
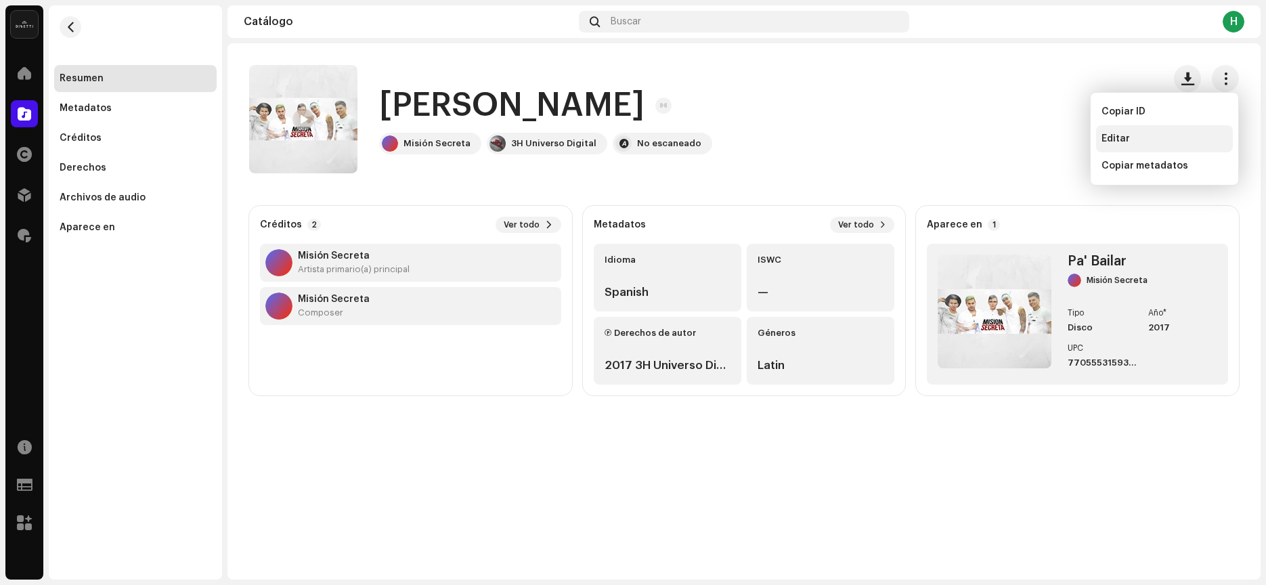
click at [1143, 135] on div "Editar" at bounding box center [1164, 138] width 126 height 11
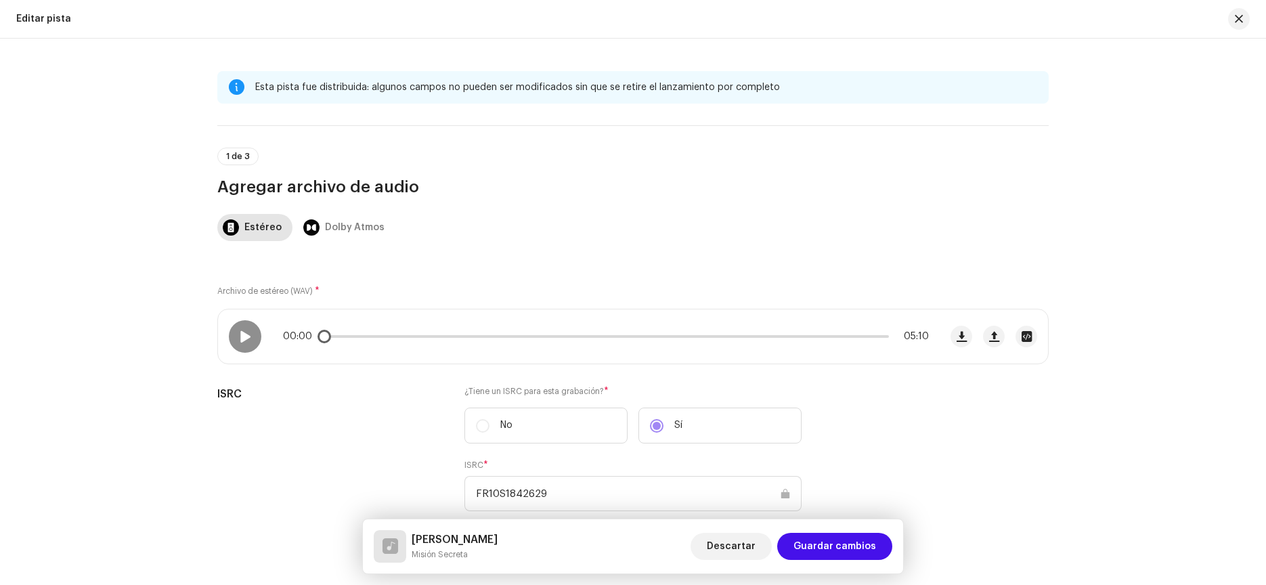
click at [623, 315] on div "00:00 05:10" at bounding box center [579, 336] width 722 height 54
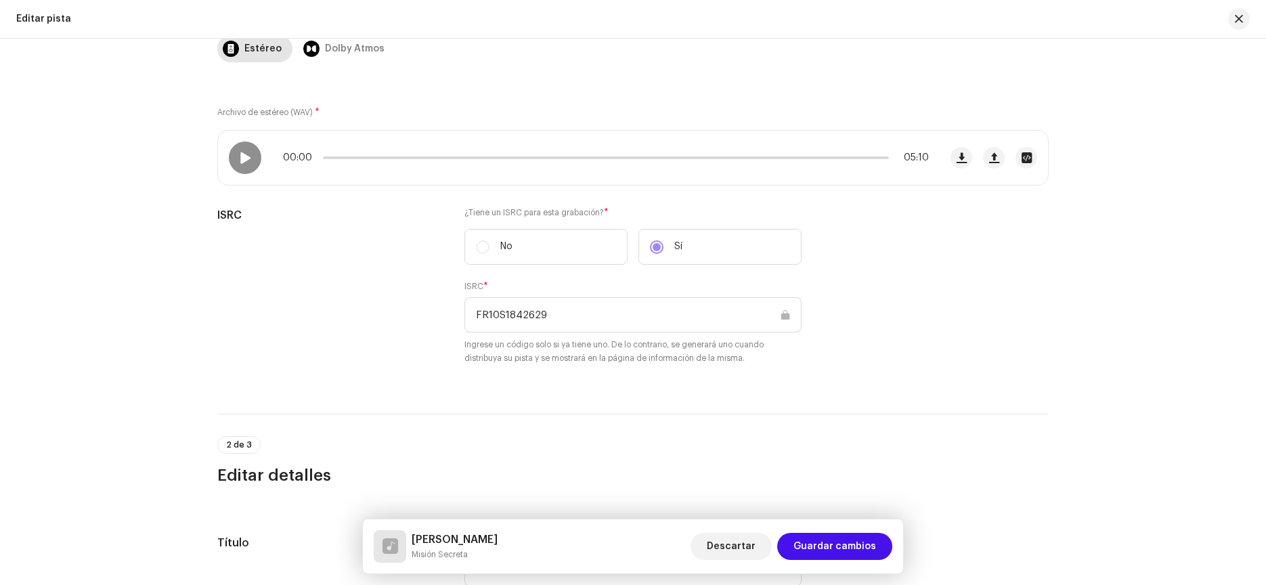
scroll to position [275, 0]
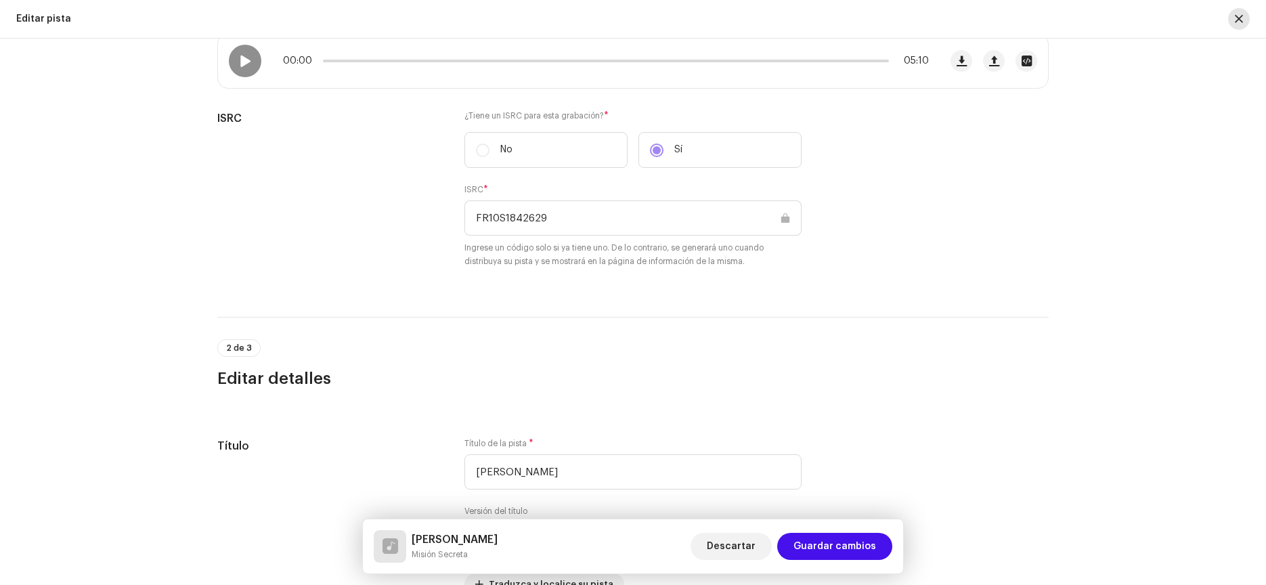
click at [1235, 18] on span "button" at bounding box center [1239, 19] width 8 height 11
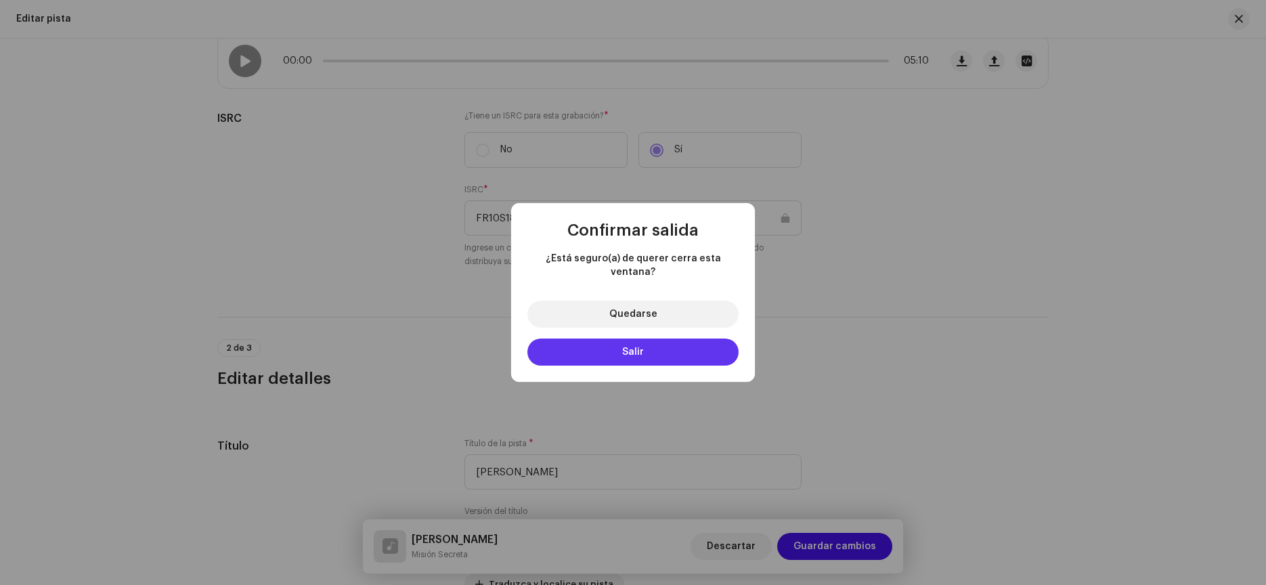
click at [669, 353] on button "Salir" at bounding box center [632, 351] width 211 height 27
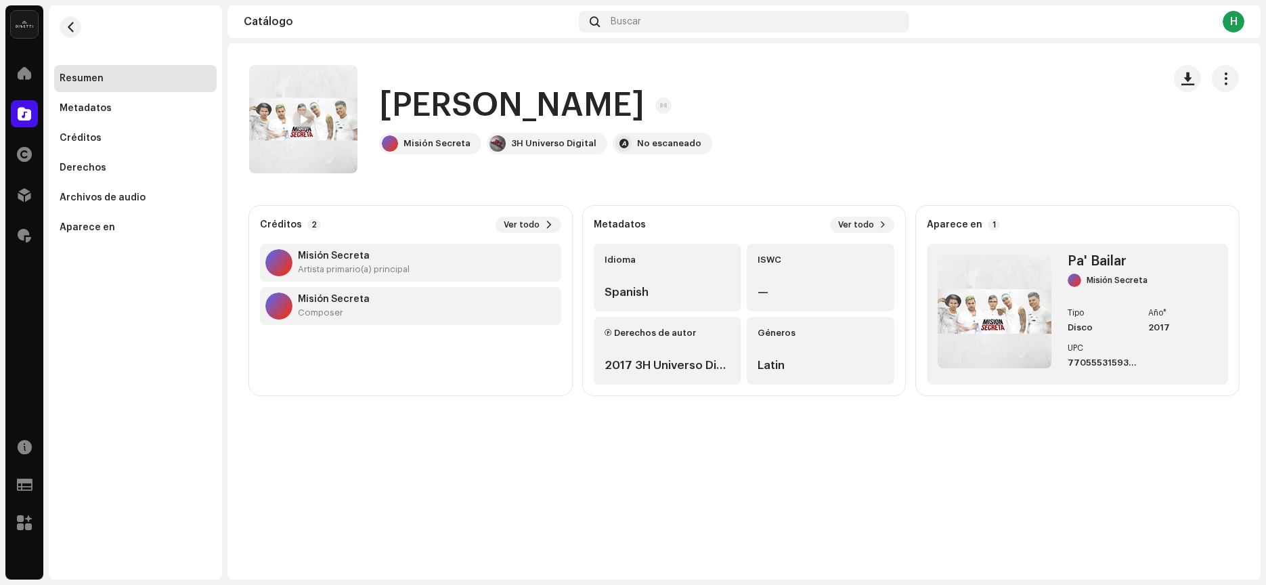
click at [390, 297] on div "Misión Secreta Composer" at bounding box center [410, 306] width 301 height 38
click at [340, 303] on strong "Misión Secreta" at bounding box center [334, 299] width 72 height 11
click at [273, 305] on div at bounding box center [278, 305] width 27 height 27
click at [309, 223] on p-badge "2" at bounding box center [314, 225] width 14 height 12
click at [712, 356] on div "Ⓟ Derechos de autor 2017 3H Universo Digital" at bounding box center [668, 351] width 148 height 68
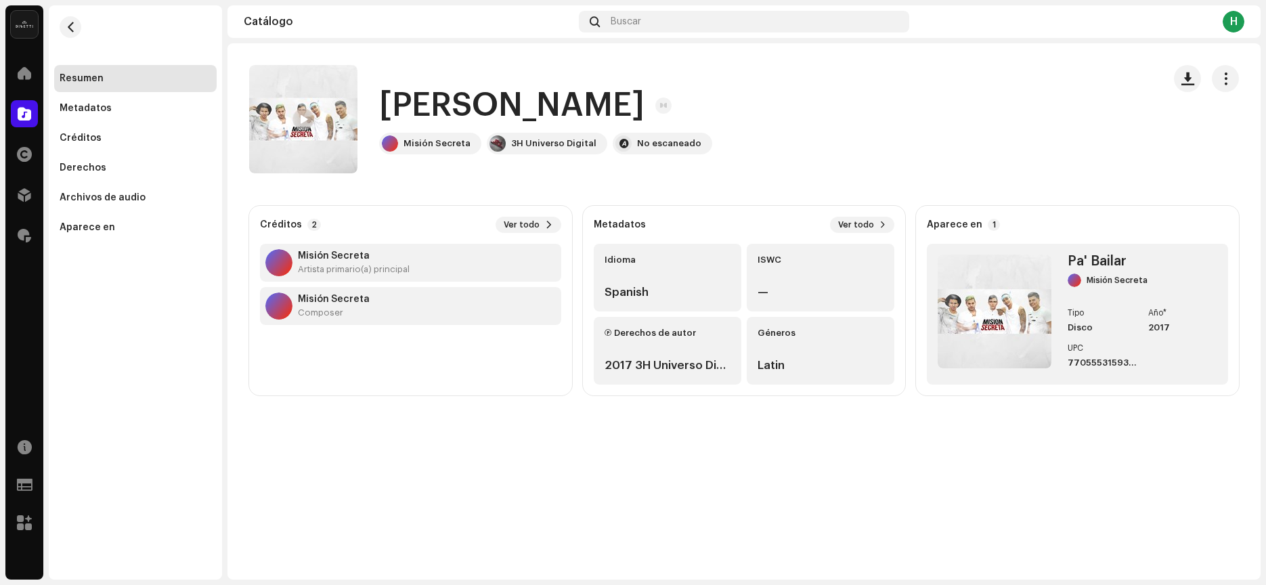
click at [967, 219] on strong "Aparece en" at bounding box center [955, 224] width 56 height 11
click at [994, 225] on p-badge "1" at bounding box center [994, 225] width 12 height 12
click at [881, 231] on button "Ver todo" at bounding box center [862, 225] width 64 height 16
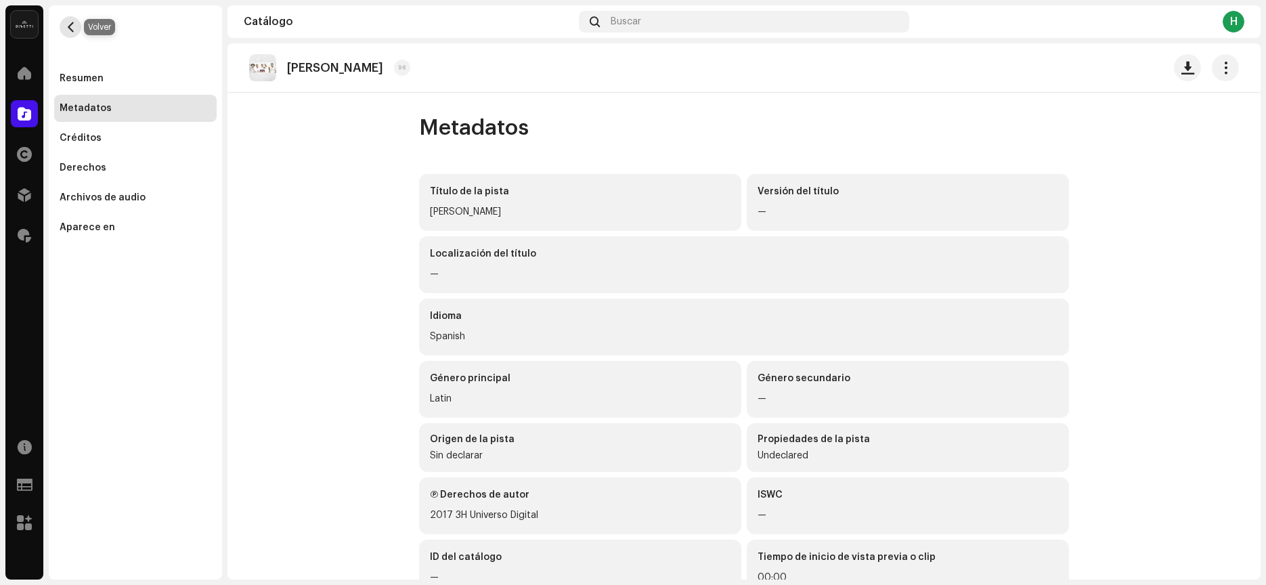
click at [76, 25] on button "button" at bounding box center [71, 27] width 22 height 22
